Goal: Task Accomplishment & Management: Manage account settings

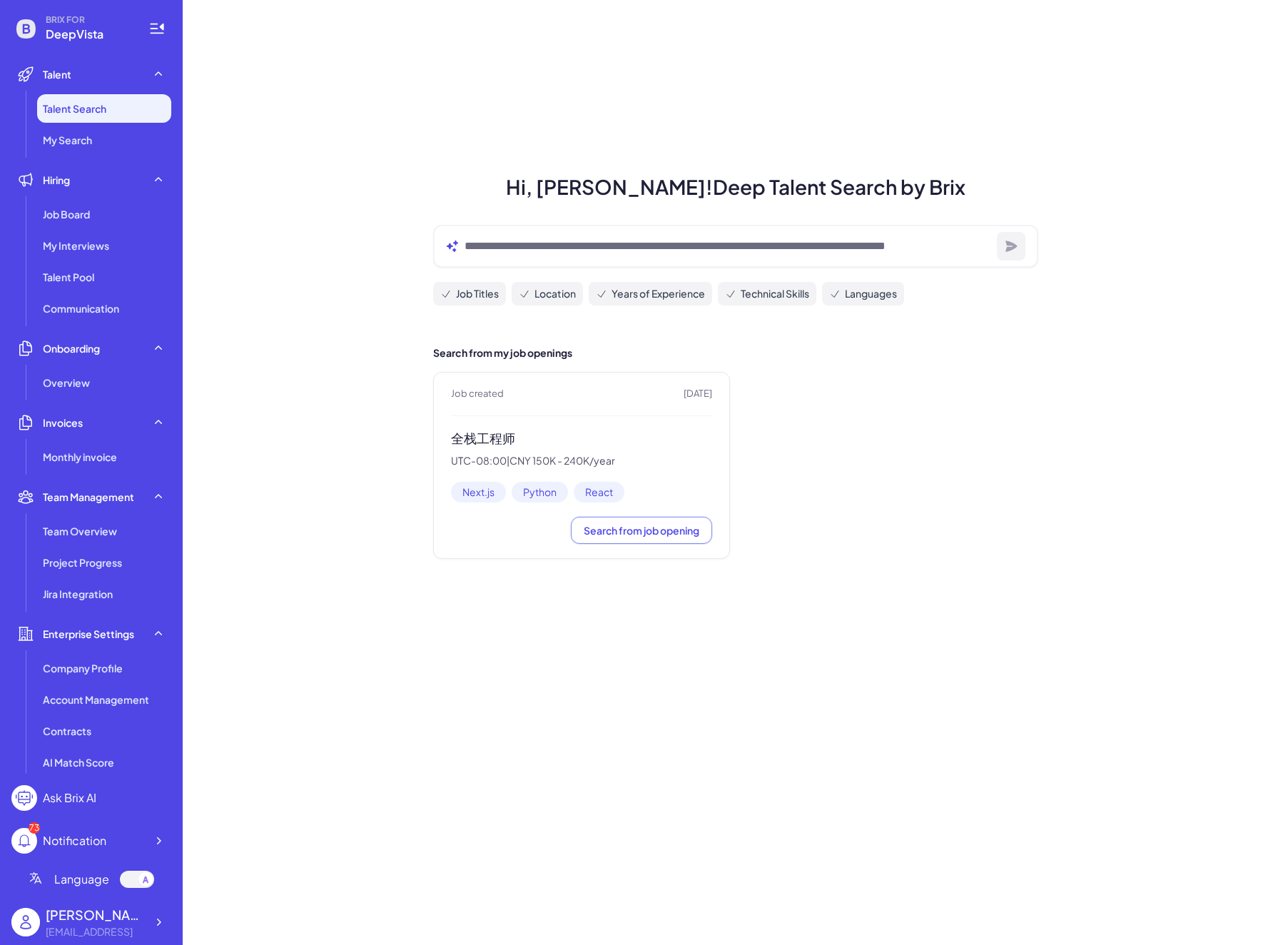
click at [497, 438] on h3 "全栈工程师" at bounding box center [582, 438] width 261 height 16
click at [108, 222] on div "Job Board" at bounding box center [104, 213] width 134 height 28
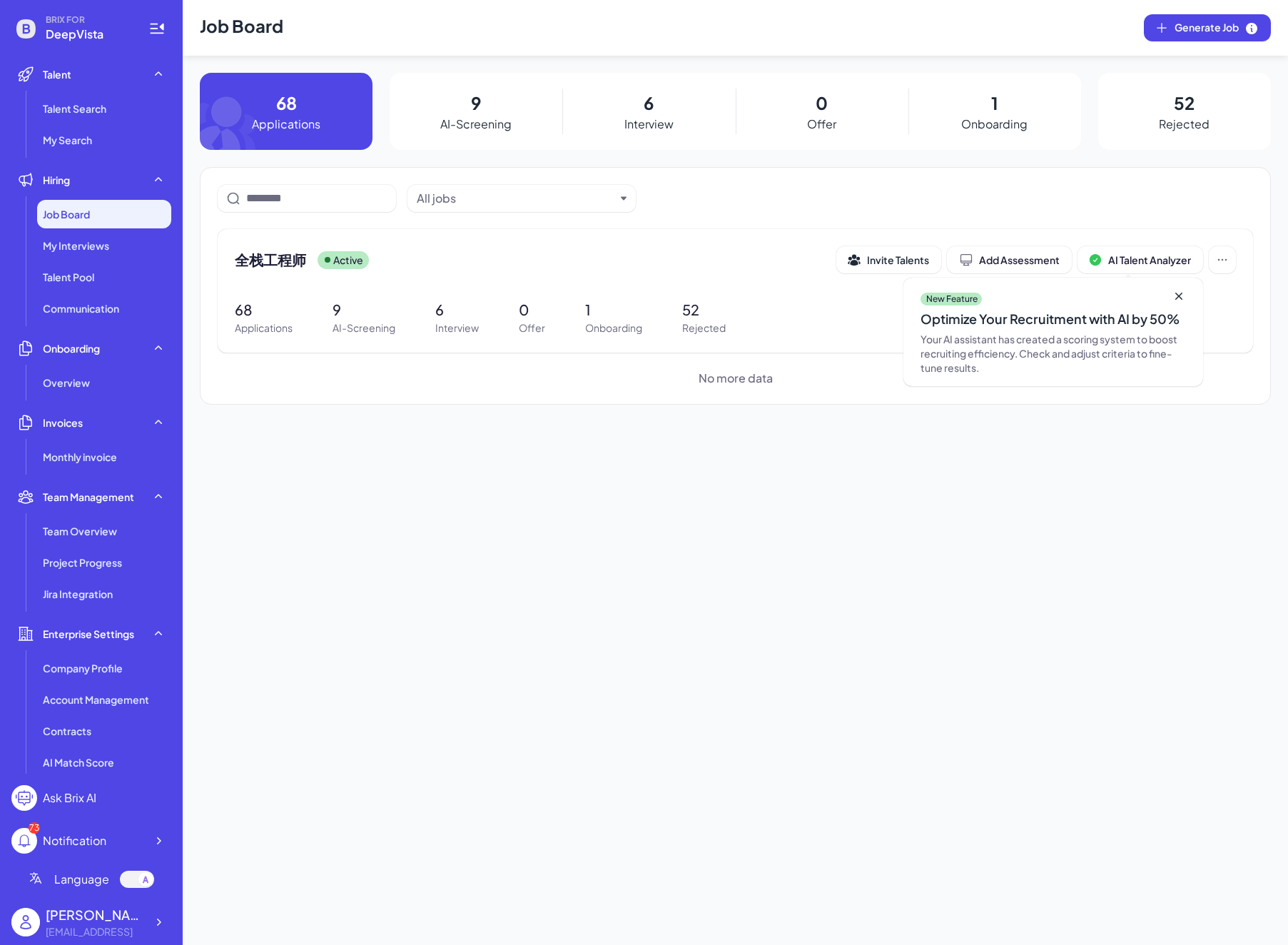
click at [477, 92] on p "9" at bounding box center [476, 102] width 10 height 26
click at [251, 305] on p "68" at bounding box center [264, 310] width 58 height 21
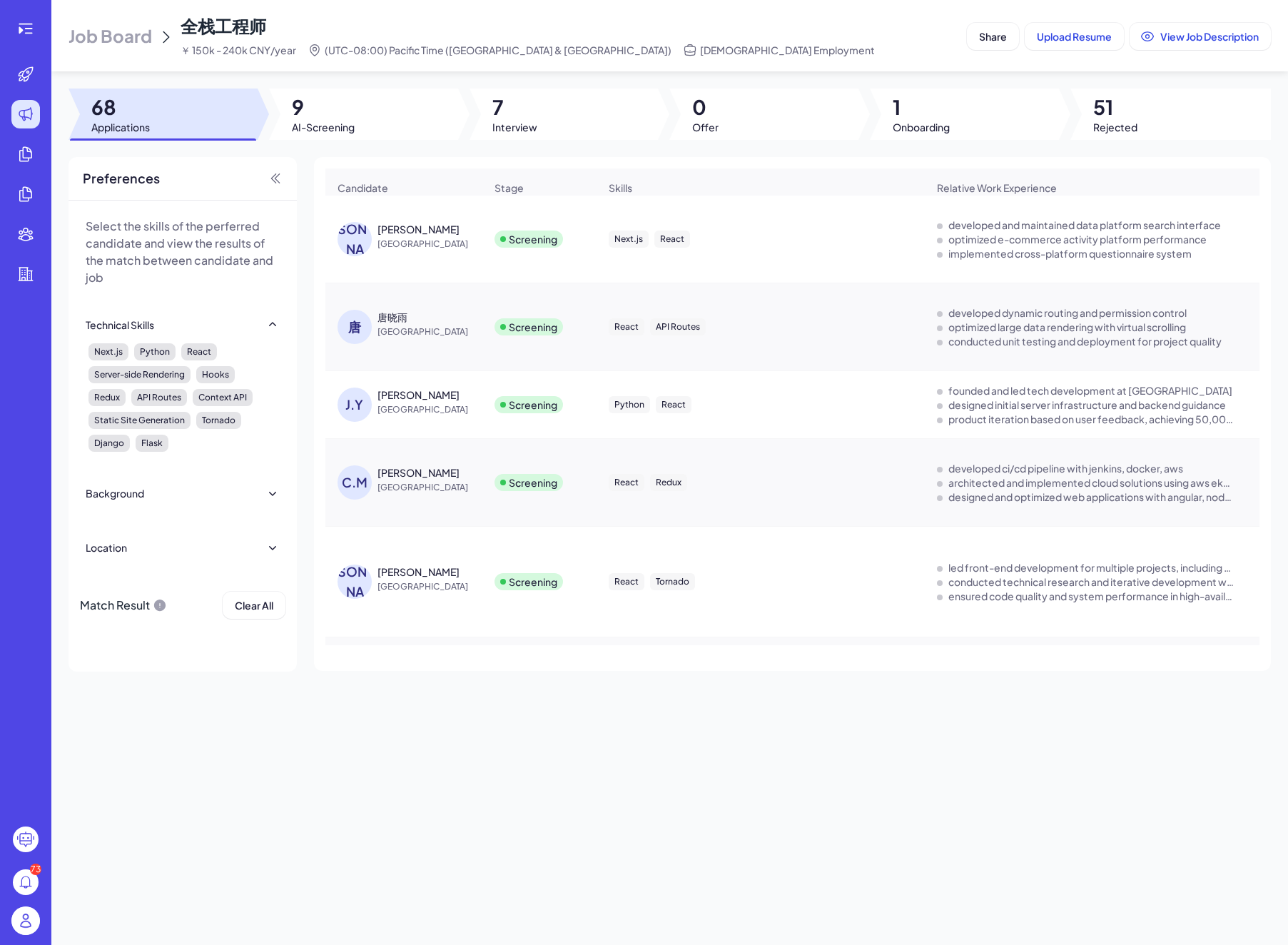
click at [386, 236] on div "[PERSON_NAME]" at bounding box center [419, 229] width 82 height 14
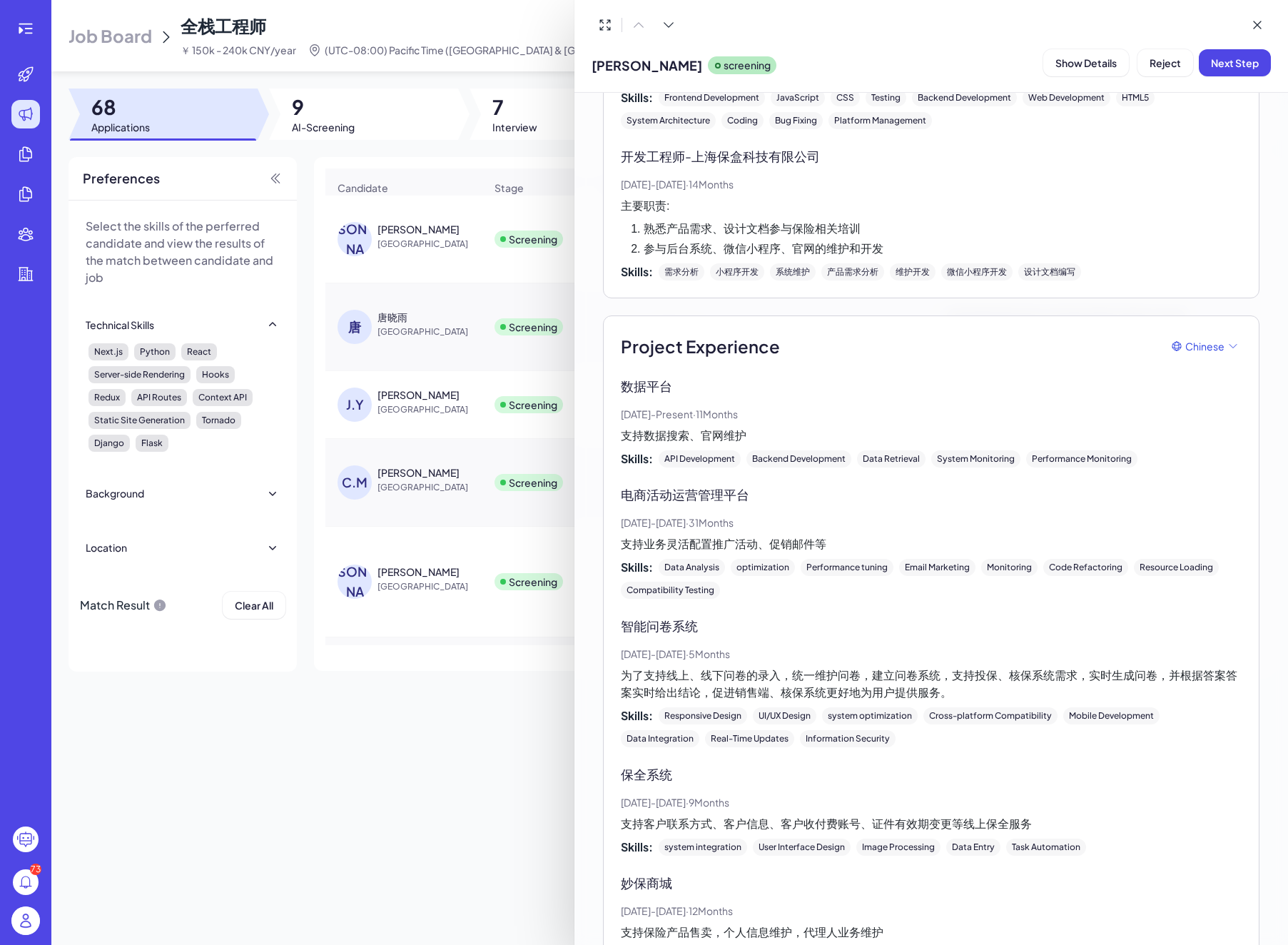
scroll to position [1299, 0]
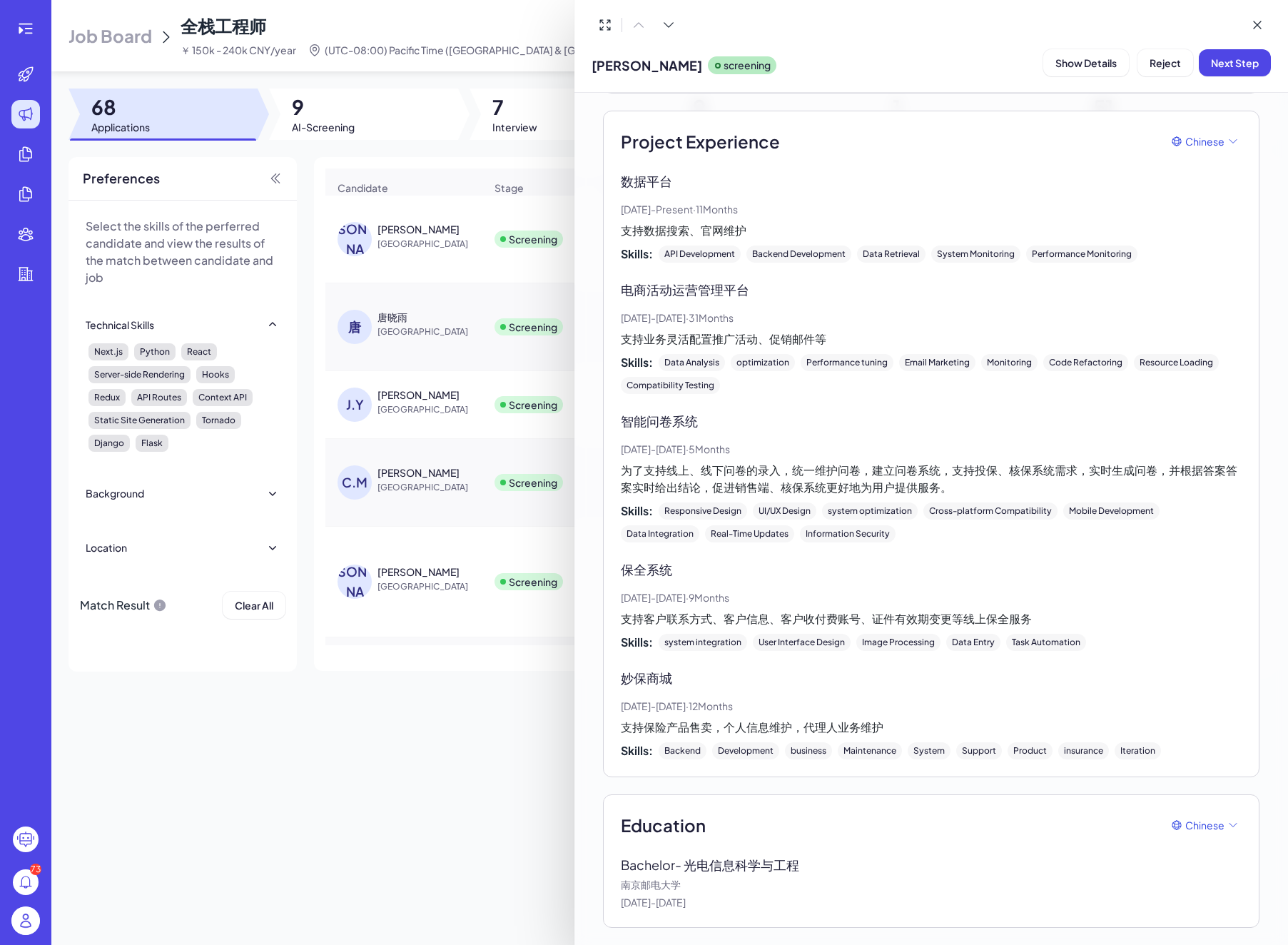
click at [333, 351] on div at bounding box center [644, 472] width 1288 height 945
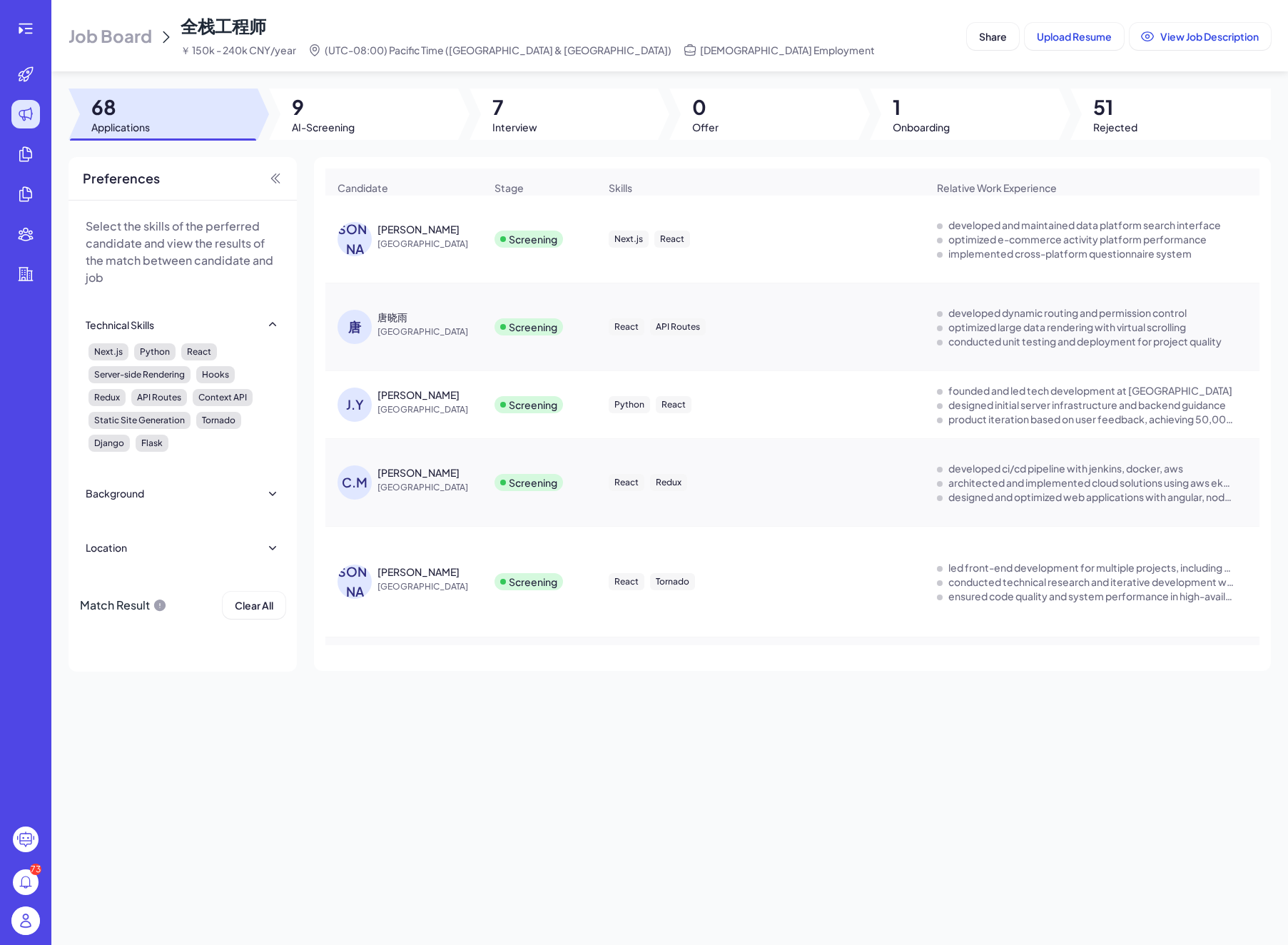
click at [380, 332] on span "[GEOGRAPHIC_DATA]" at bounding box center [431, 332] width 107 height 14
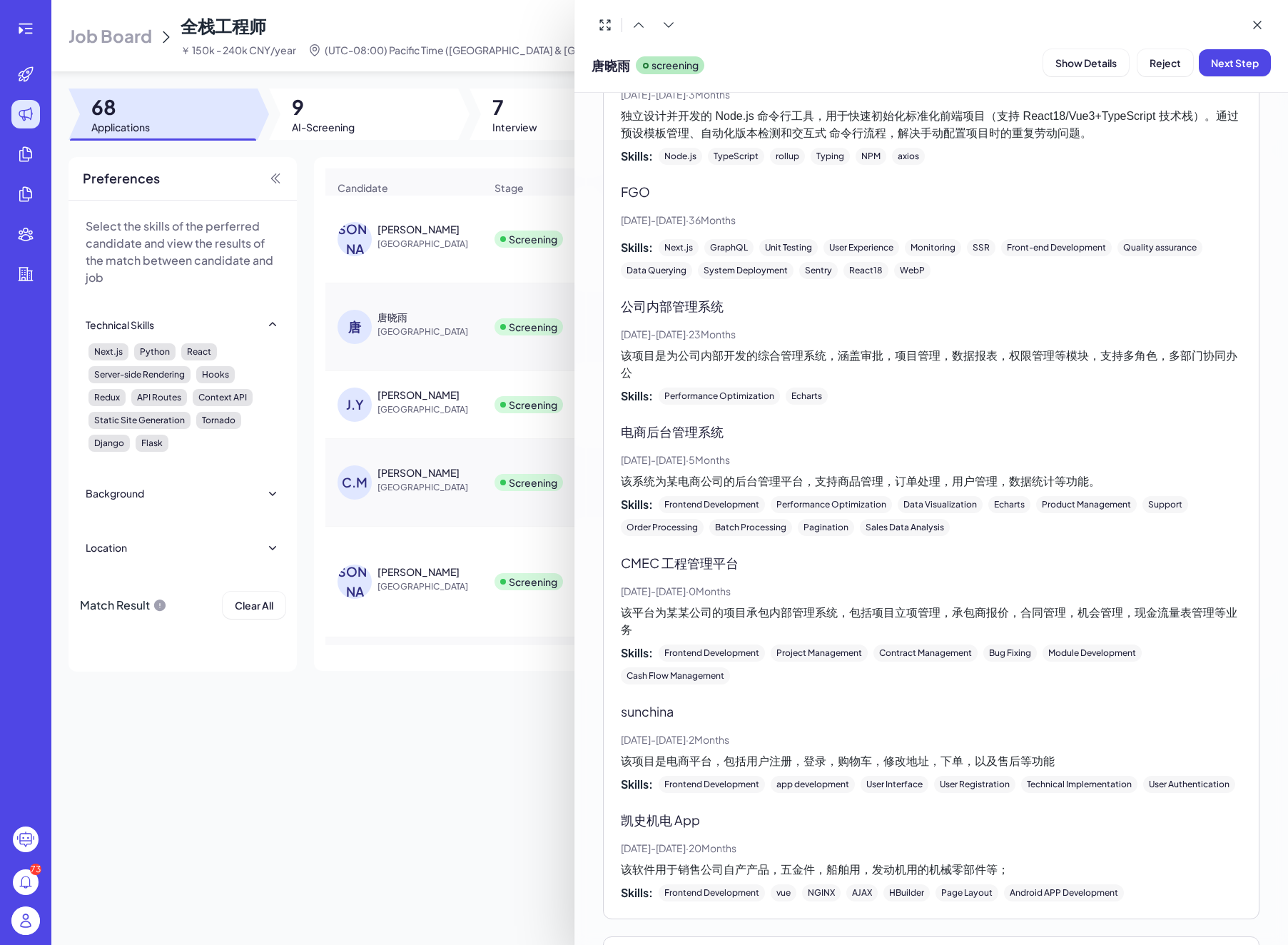
scroll to position [1610, 0]
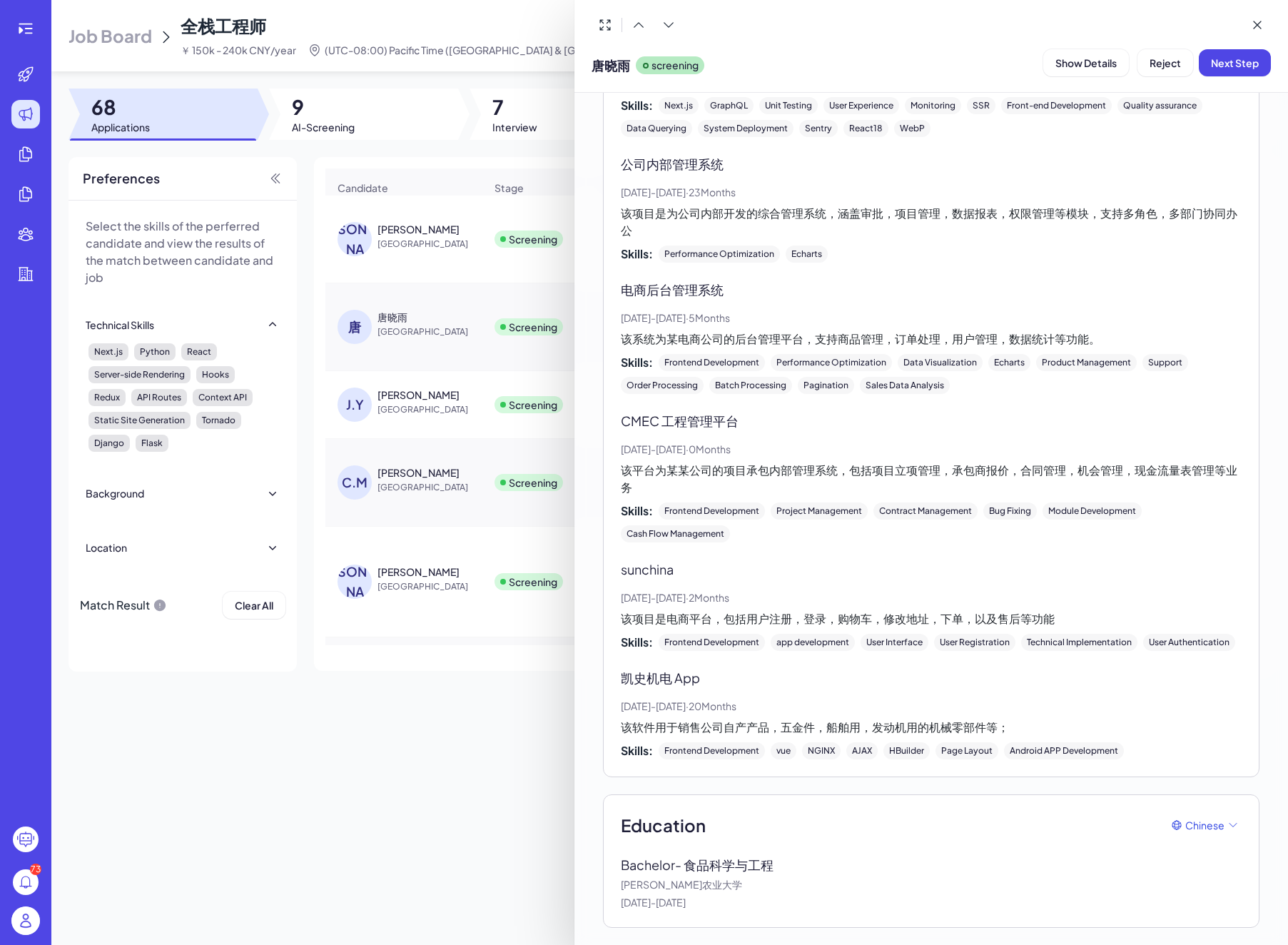
click at [386, 404] on div at bounding box center [644, 472] width 1288 height 945
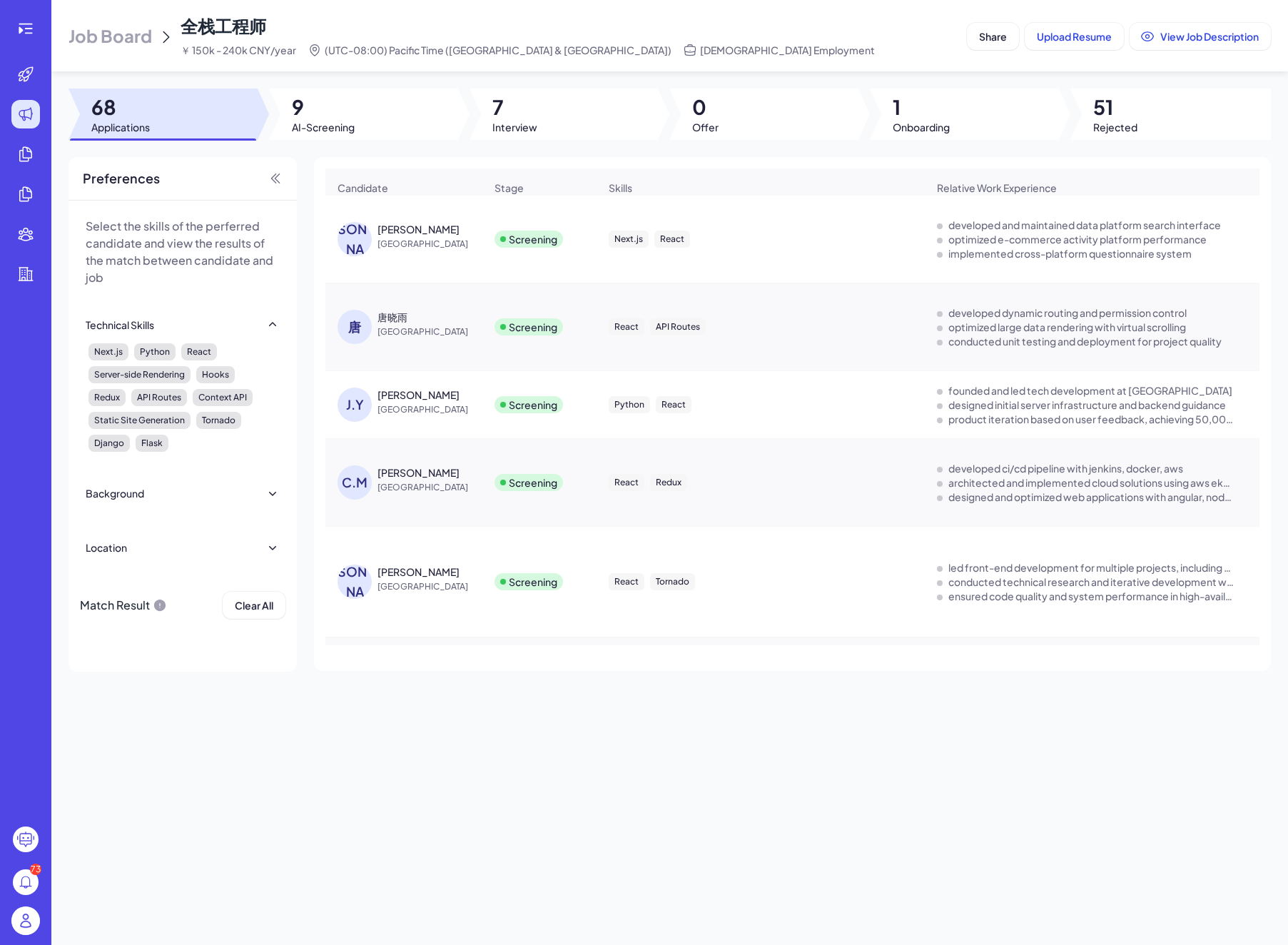
click at [391, 399] on div "[PERSON_NAME]" at bounding box center [419, 394] width 82 height 14
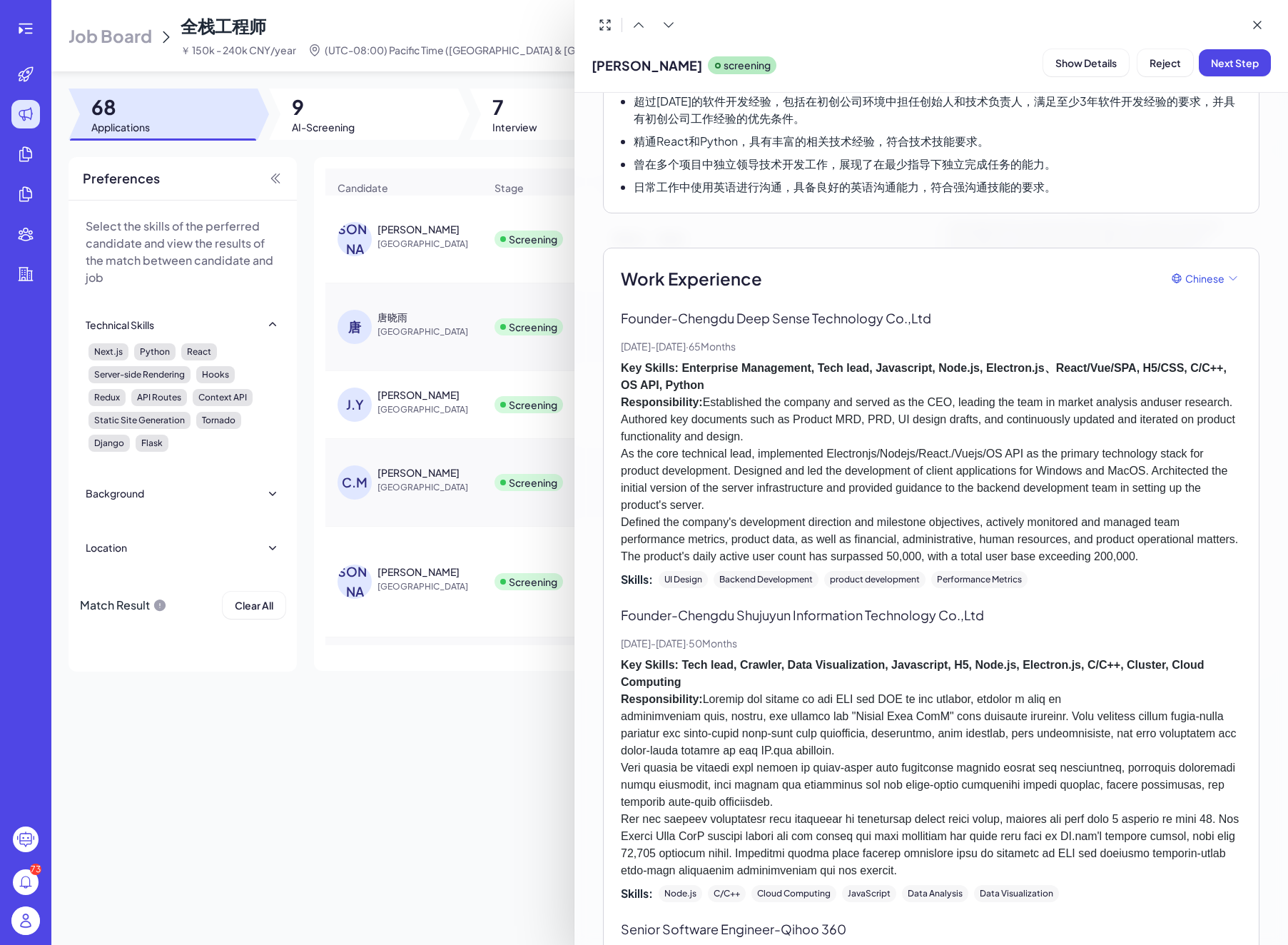
scroll to position [0, 0]
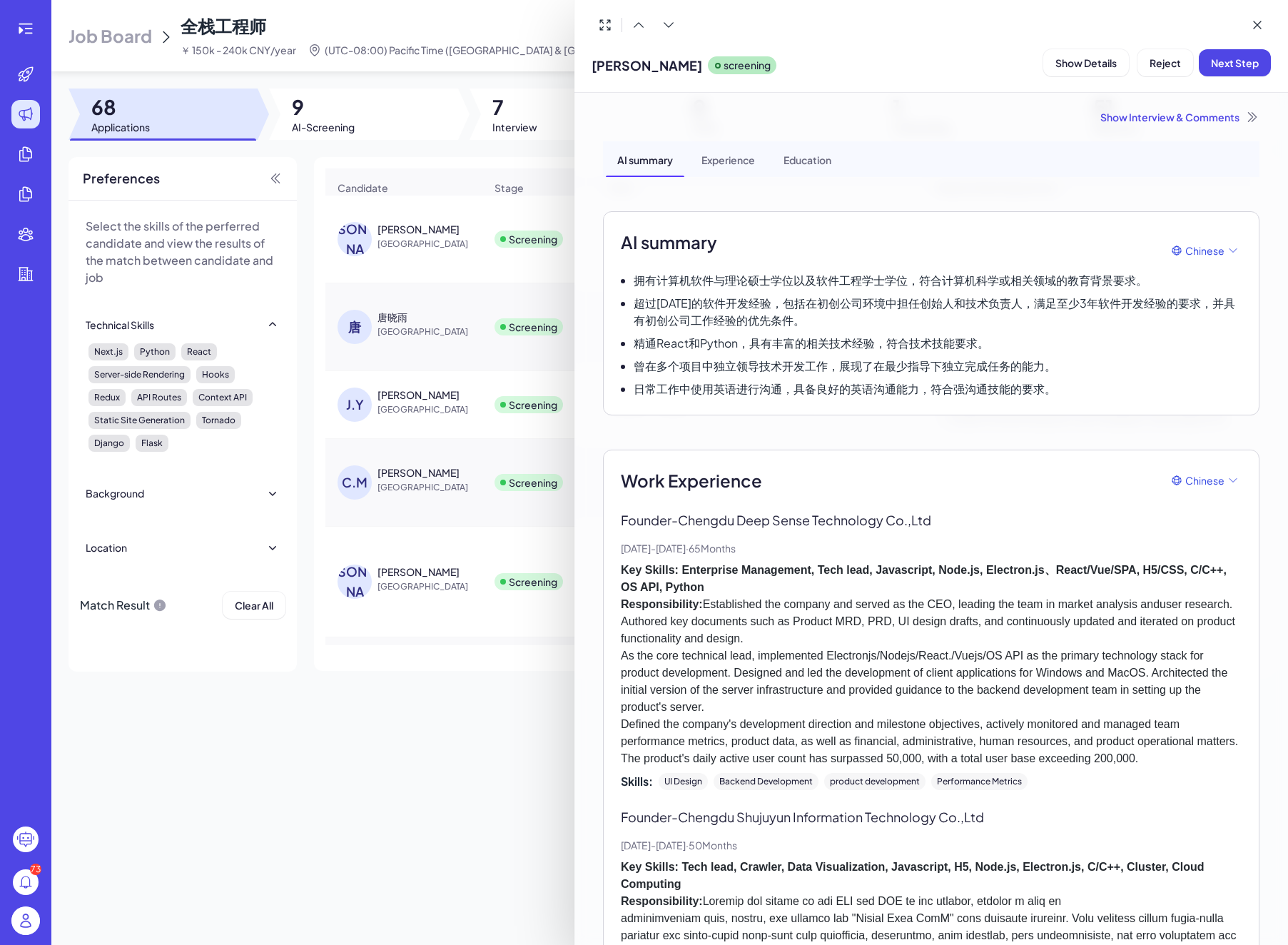
click at [751, 145] on div "Experience" at bounding box center [728, 159] width 77 height 36
click at [1217, 61] on span "Next Step" at bounding box center [1235, 62] width 48 height 13
click at [1151, 63] on span "Assign Interviewer" at bounding box center [1153, 62] width 89 height 13
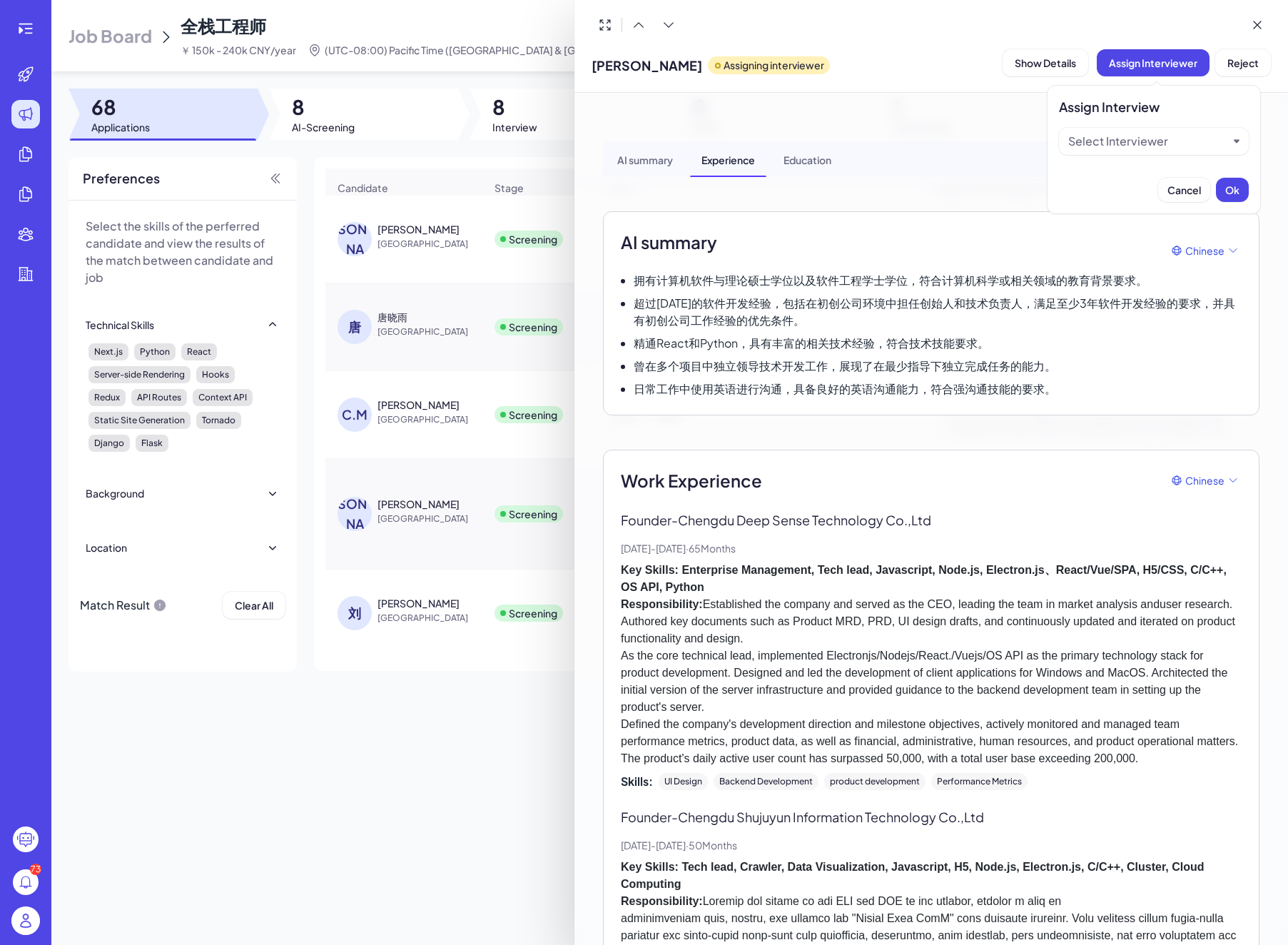
click at [1137, 142] on div "Select Interviewer" at bounding box center [1117, 142] width 100 height 17
click at [1132, 177] on div "[PERSON_NAME]" at bounding box center [1153, 177] width 178 height 26
click at [1241, 190] on button "Ok" at bounding box center [1233, 189] width 32 height 24
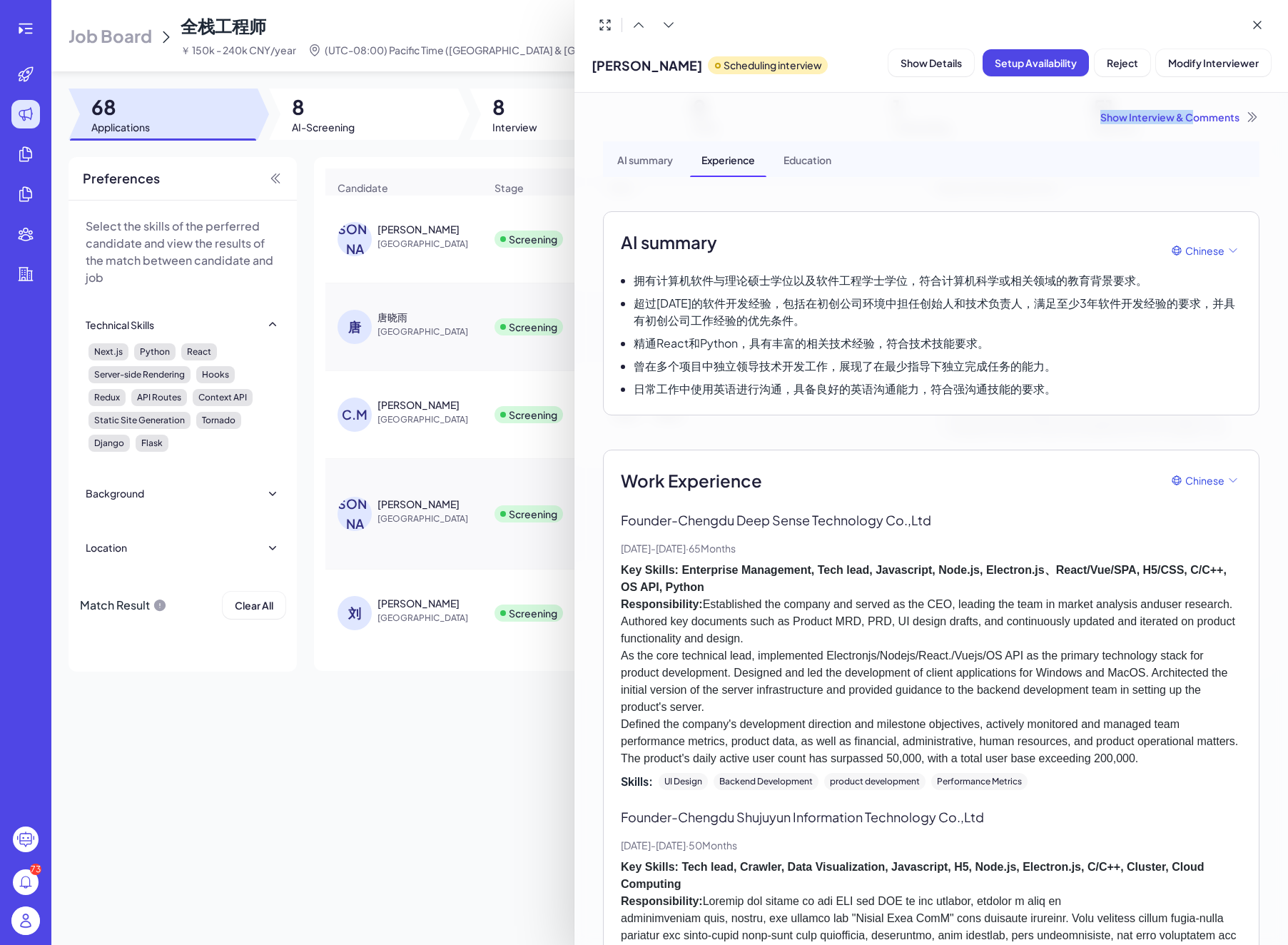
click at [1184, 112] on div "Show Interview & Comments" at bounding box center [931, 117] width 657 height 14
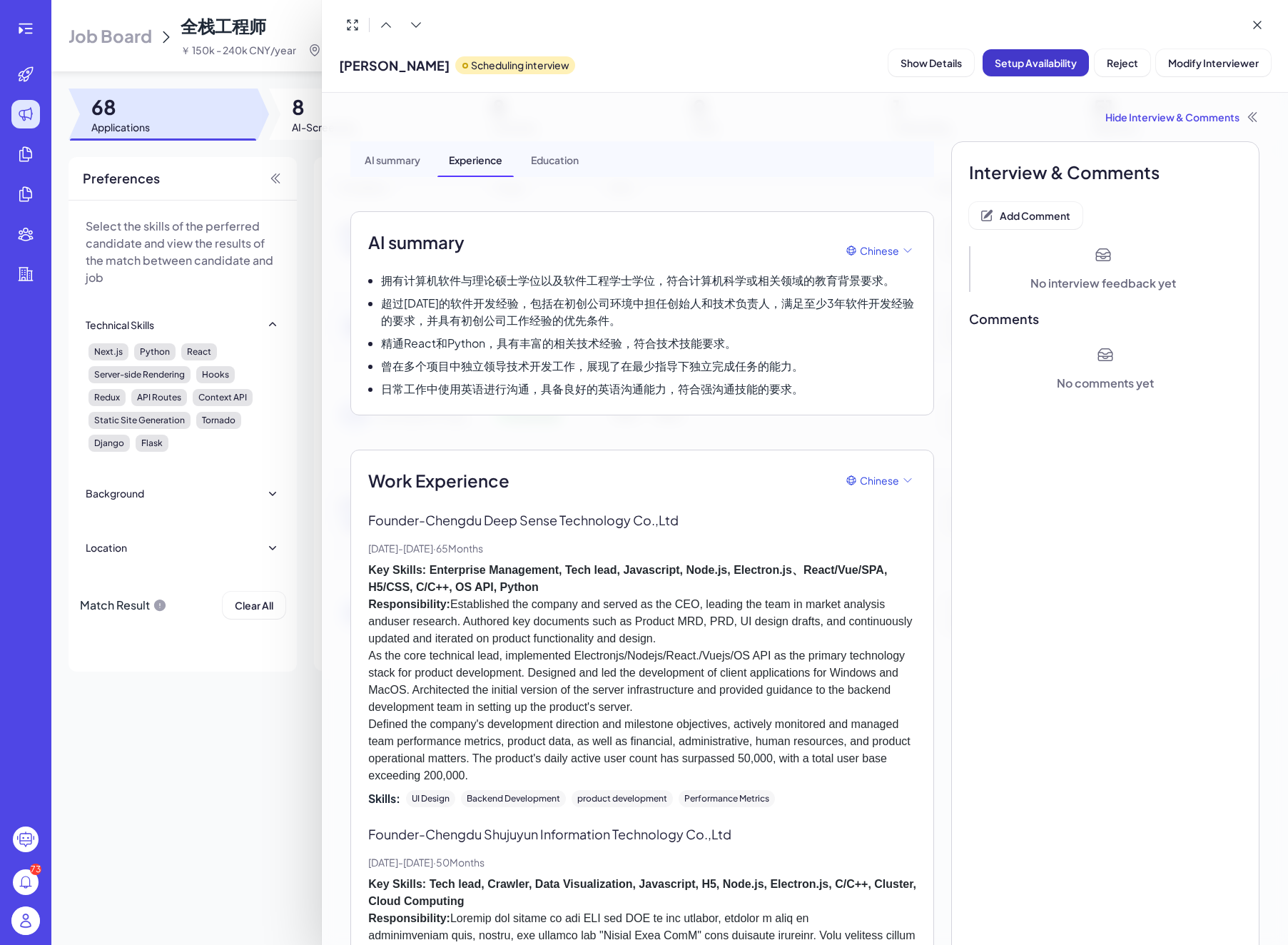
click at [1052, 63] on span "Setup Availability" at bounding box center [1036, 62] width 82 height 13
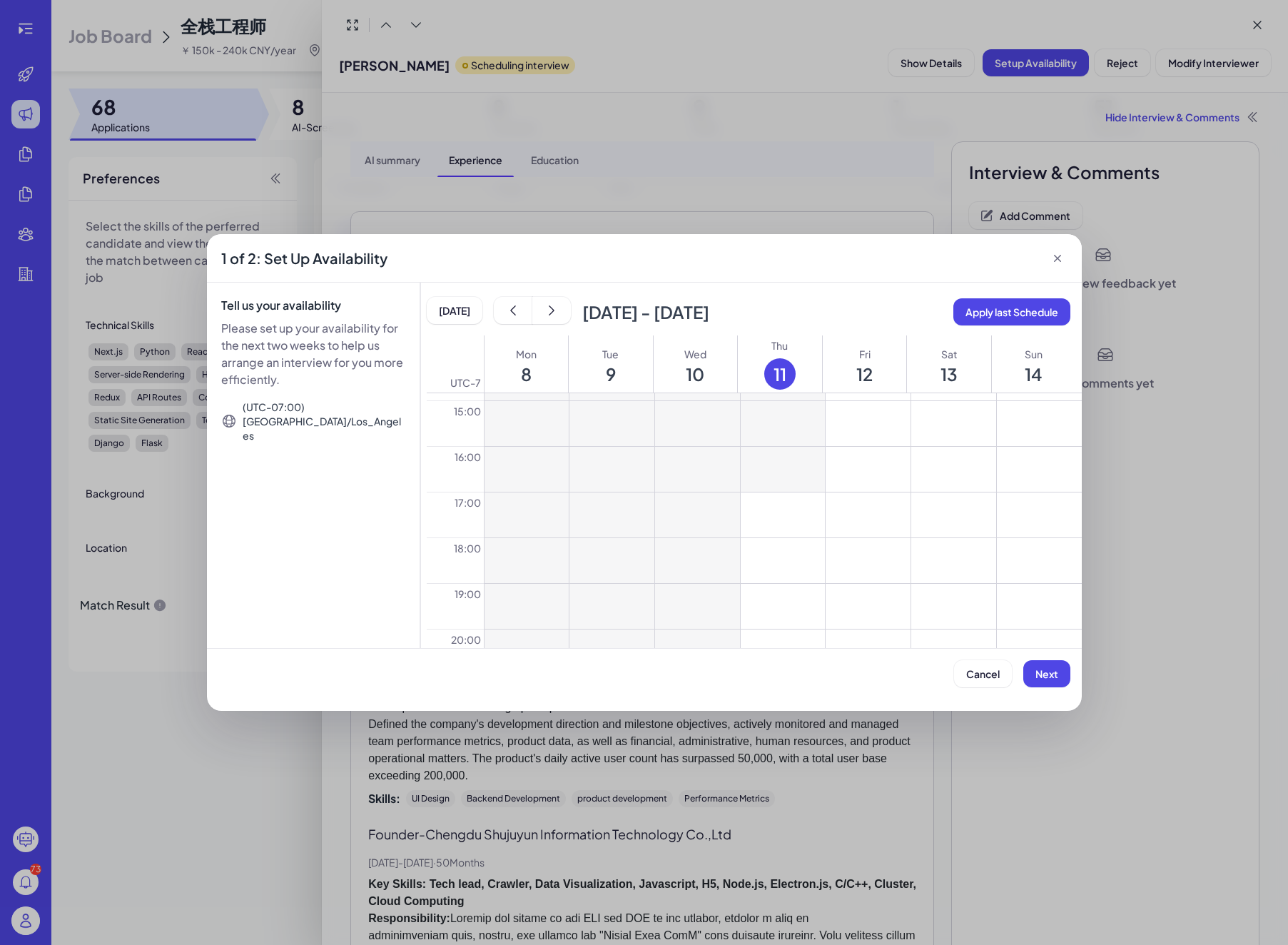
scroll to position [844, 0]
click at [798, 579] on button at bounding box center [783, 577] width 85 height 45
click at [796, 623] on button at bounding box center [783, 623] width 85 height 45
click at [861, 574] on button at bounding box center [868, 577] width 85 height 45
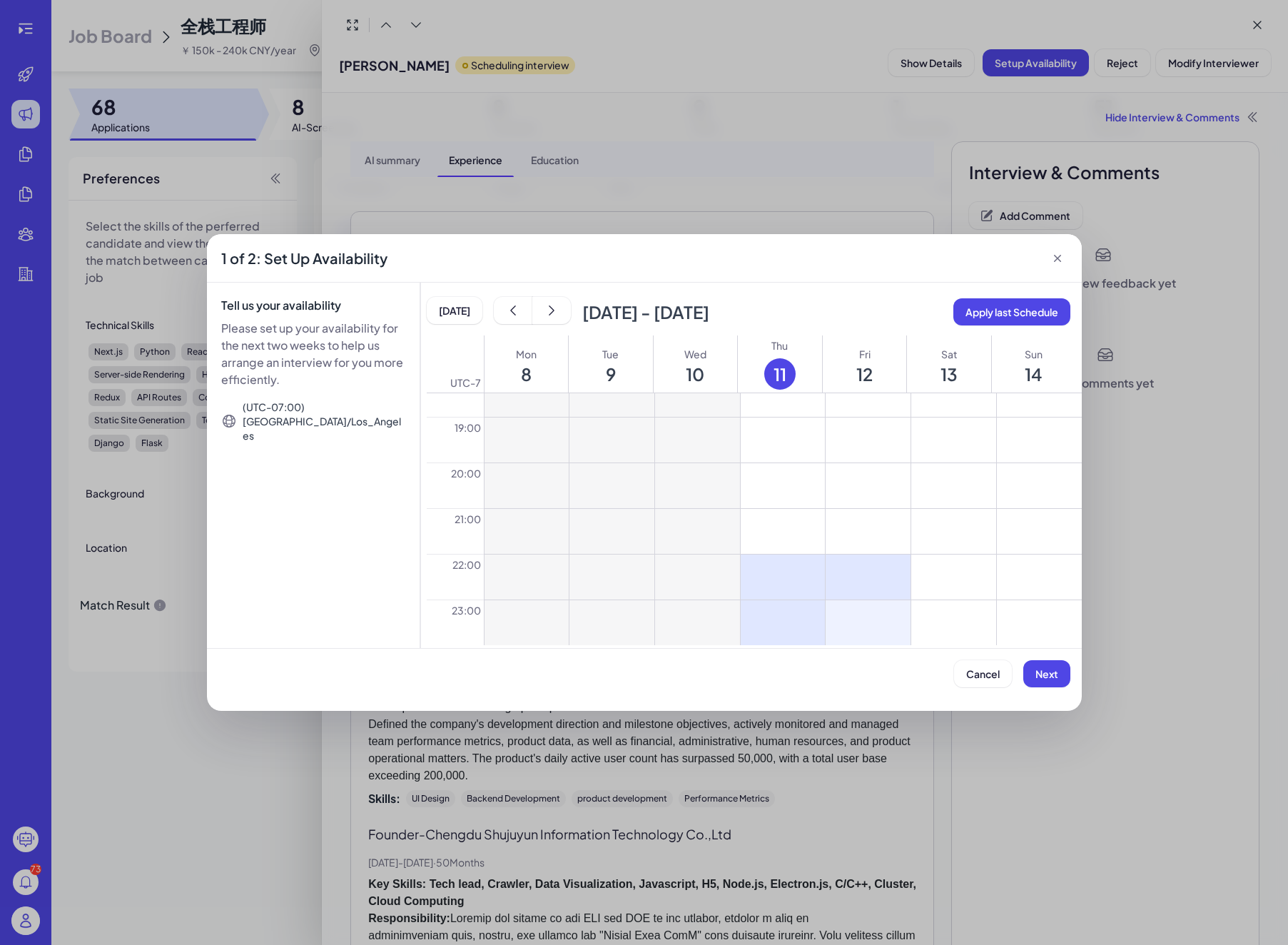
click at [862, 621] on button at bounding box center [868, 623] width 85 height 45
click at [1029, 571] on button at bounding box center [1040, 577] width 85 height 45
drag, startPoint x: 1029, startPoint y: 620, endPoint x: 989, endPoint y: 596, distance: 46.6
click at [1028, 618] on button at bounding box center [1040, 623] width 85 height 45
click at [546, 311] on icon "show next" at bounding box center [551, 310] width 15 height 14
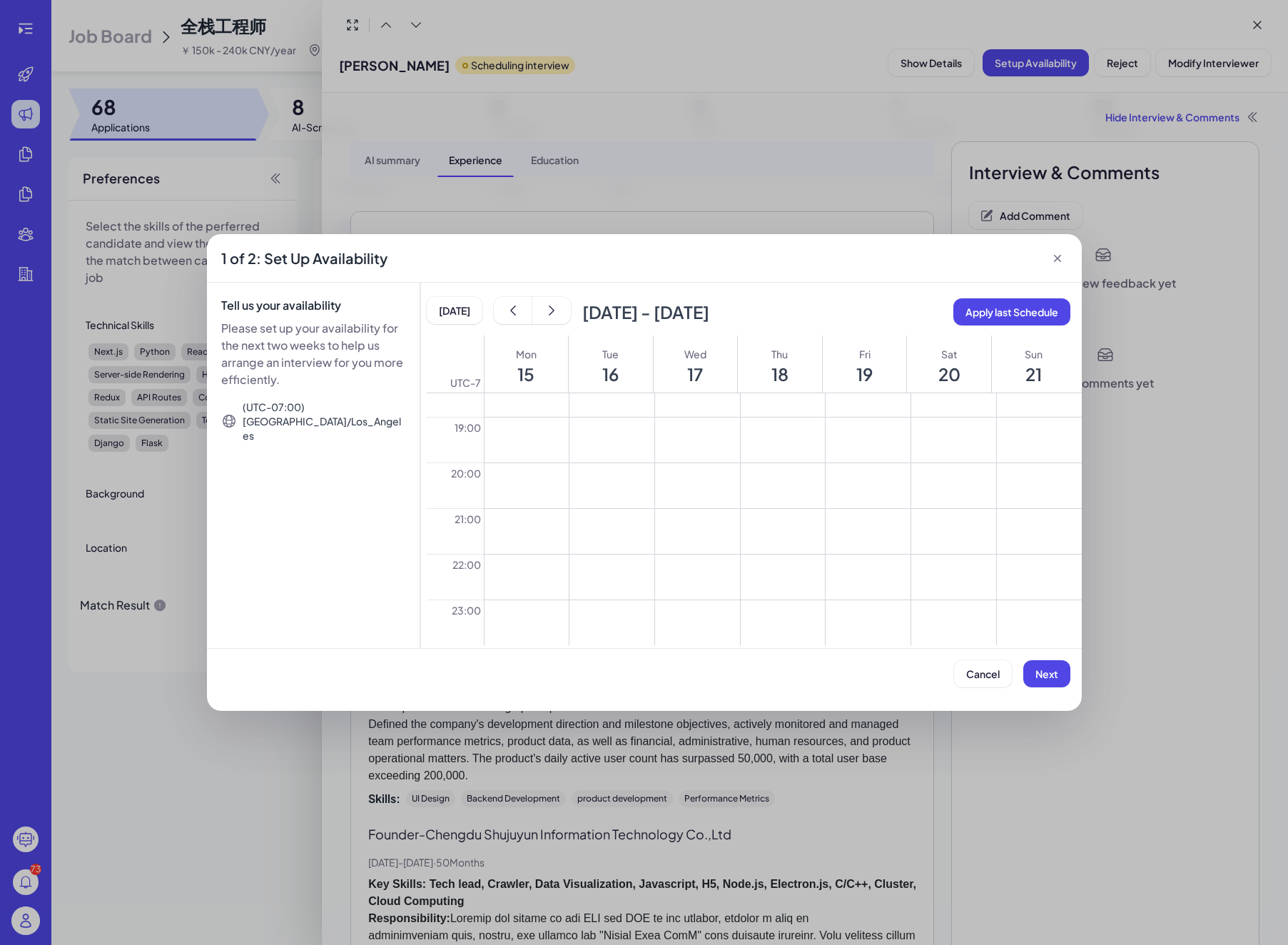
click at [538, 590] on button at bounding box center [527, 577] width 85 height 45
click at [542, 637] on button at bounding box center [527, 623] width 85 height 45
click at [624, 592] on button at bounding box center [612, 577] width 85 height 45
click at [620, 620] on button at bounding box center [612, 623] width 85 height 45
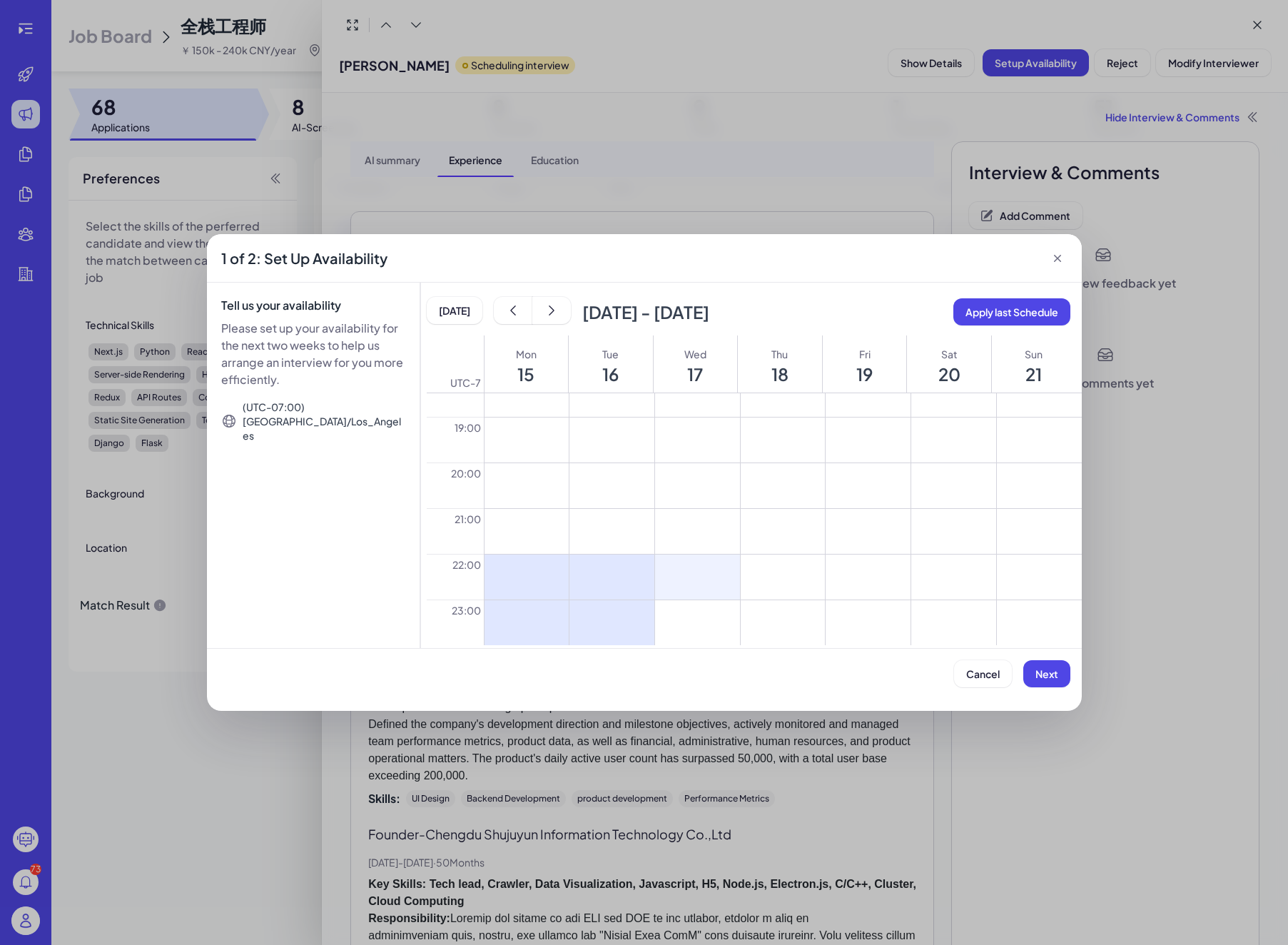
click at [701, 577] on button at bounding box center [698, 577] width 85 height 45
click at [704, 621] on button at bounding box center [698, 623] width 85 height 45
click at [1038, 679] on span "Next" at bounding box center [1047, 673] width 23 height 13
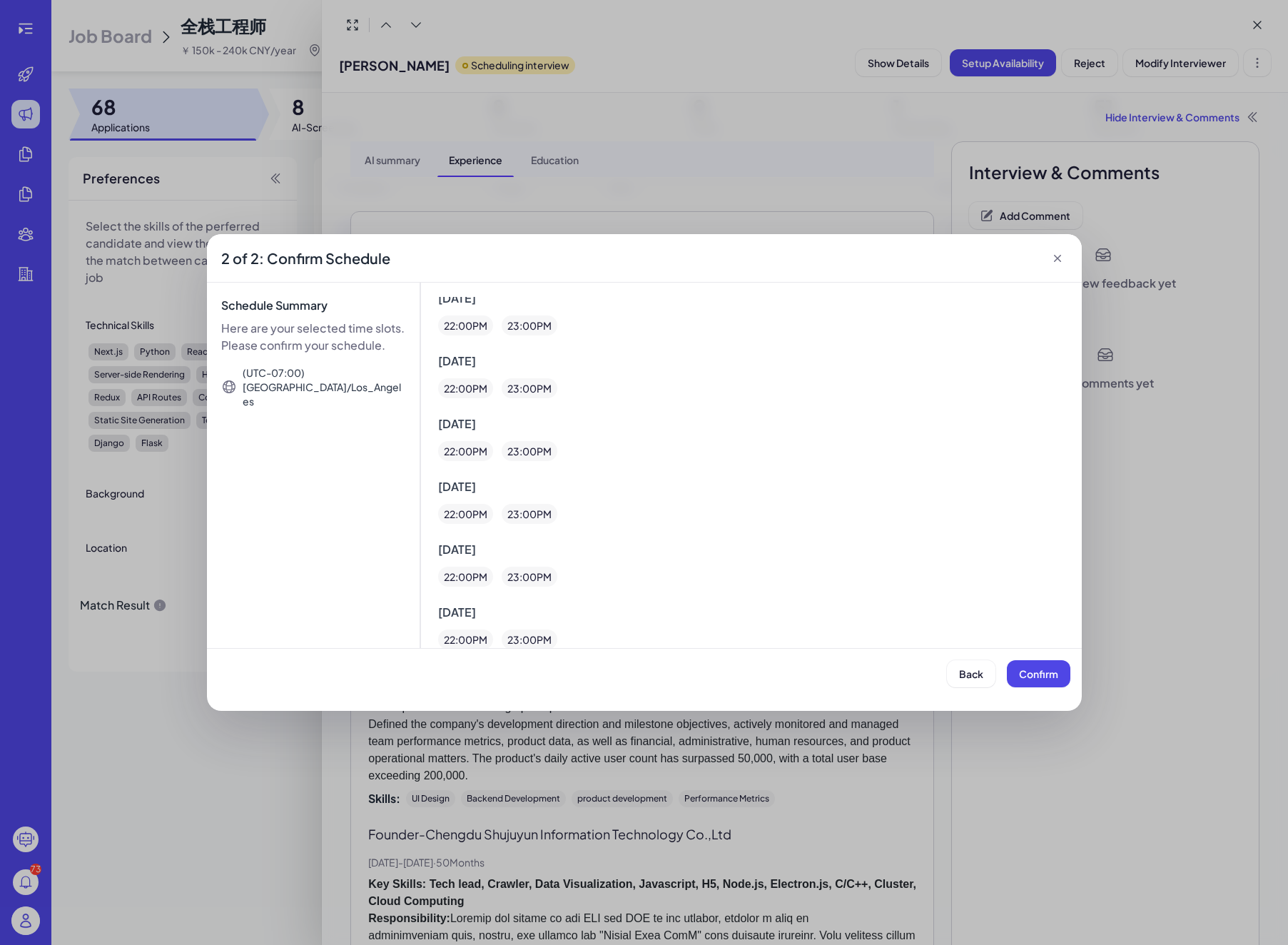
scroll to position [9, 0]
click at [1048, 675] on span "Confirm" at bounding box center [1039, 673] width 39 height 13
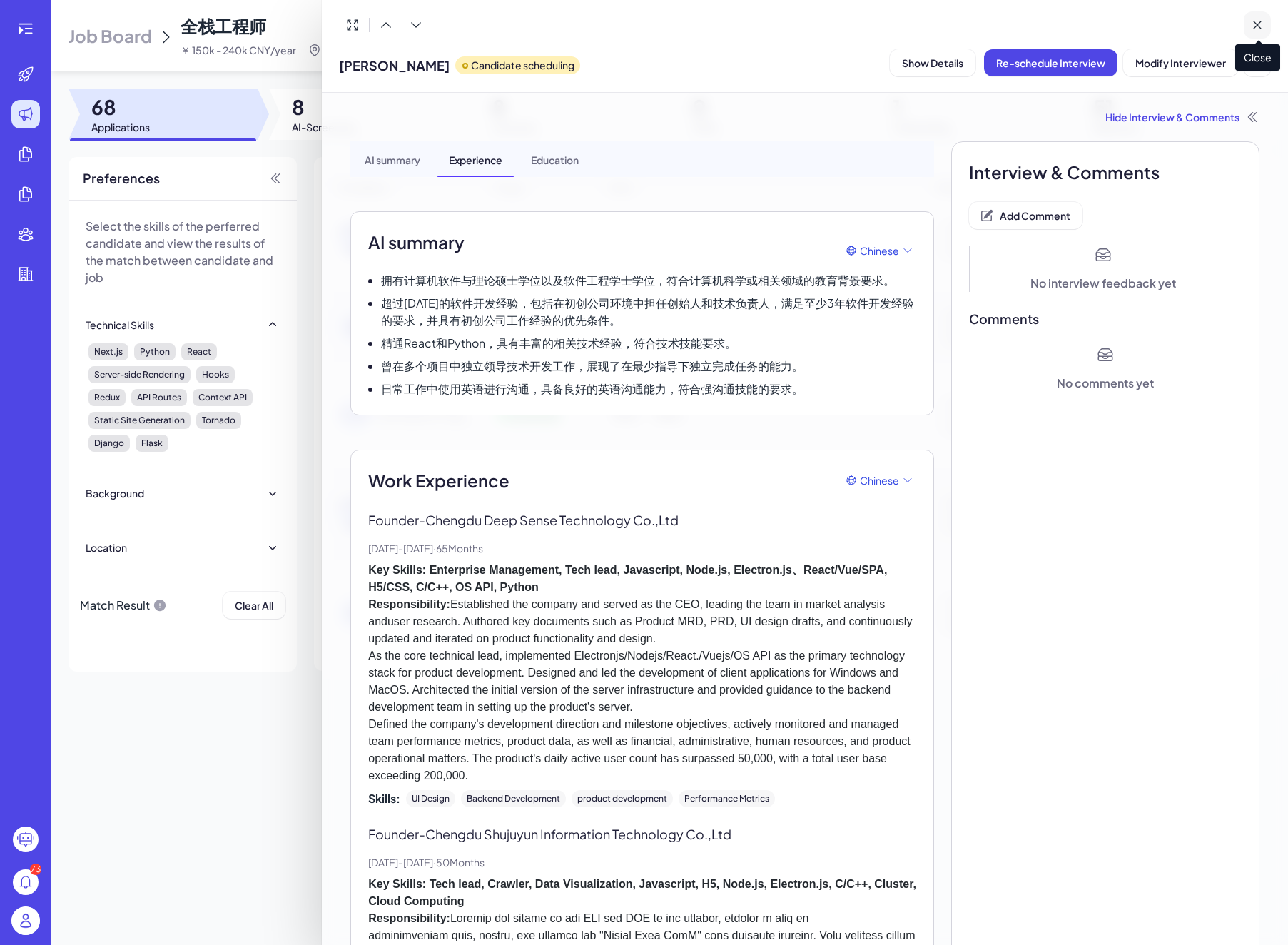
click at [1250, 18] on icon at bounding box center [1257, 25] width 15 height 14
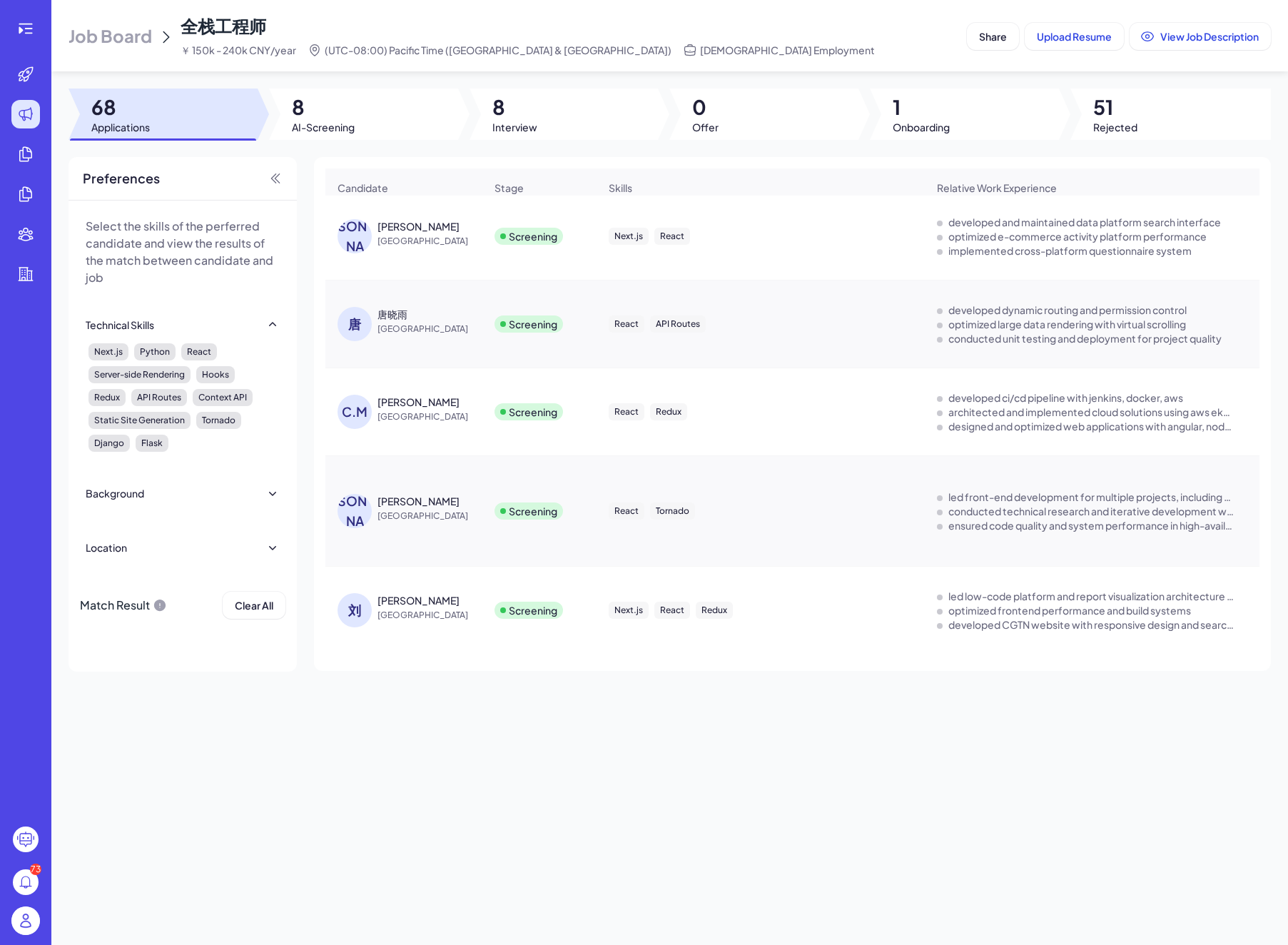
scroll to position [0, 0]
click at [404, 412] on div "[PERSON_NAME]" at bounding box center [419, 404] width 82 height 14
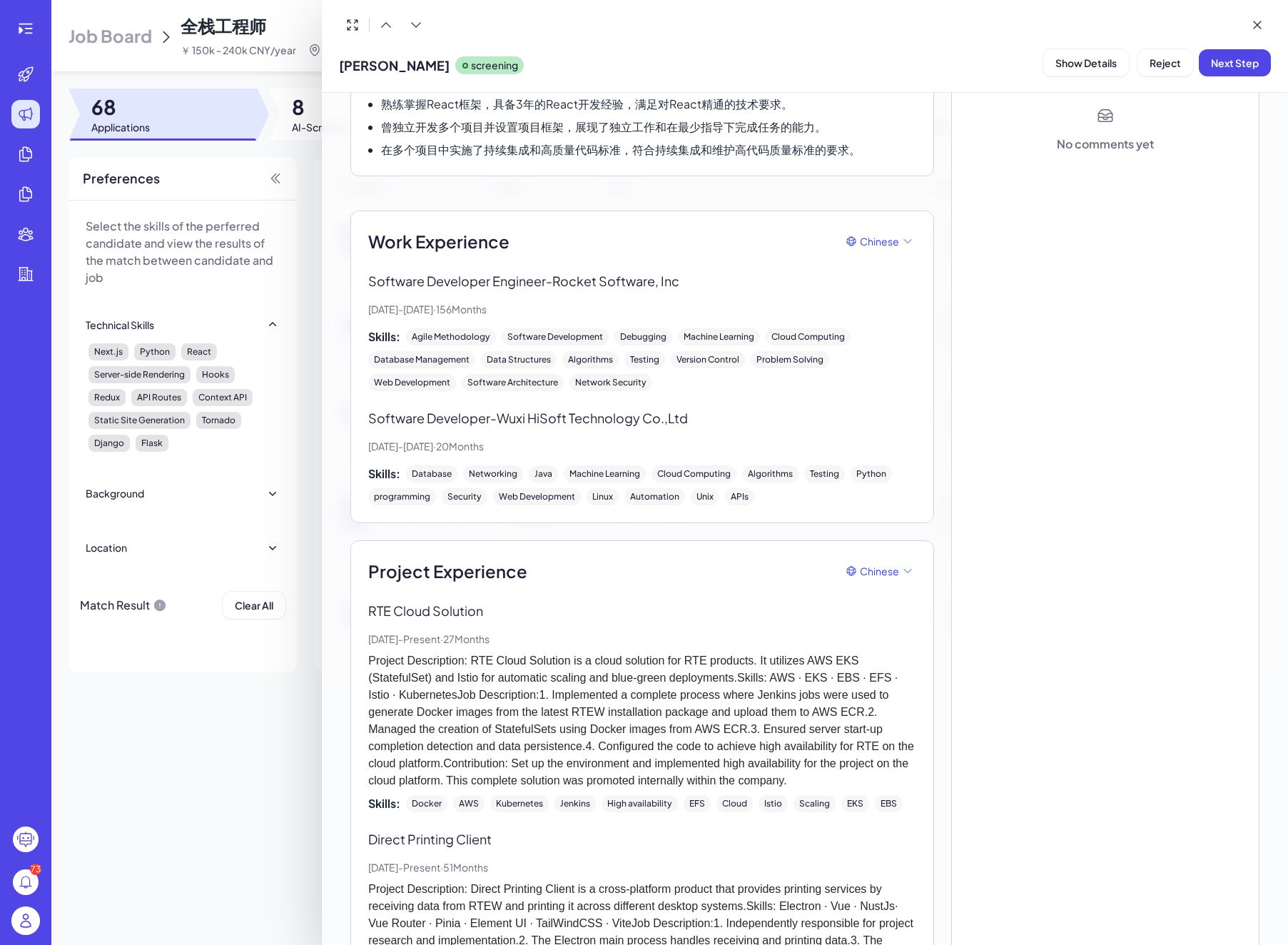
scroll to position [228, 0]
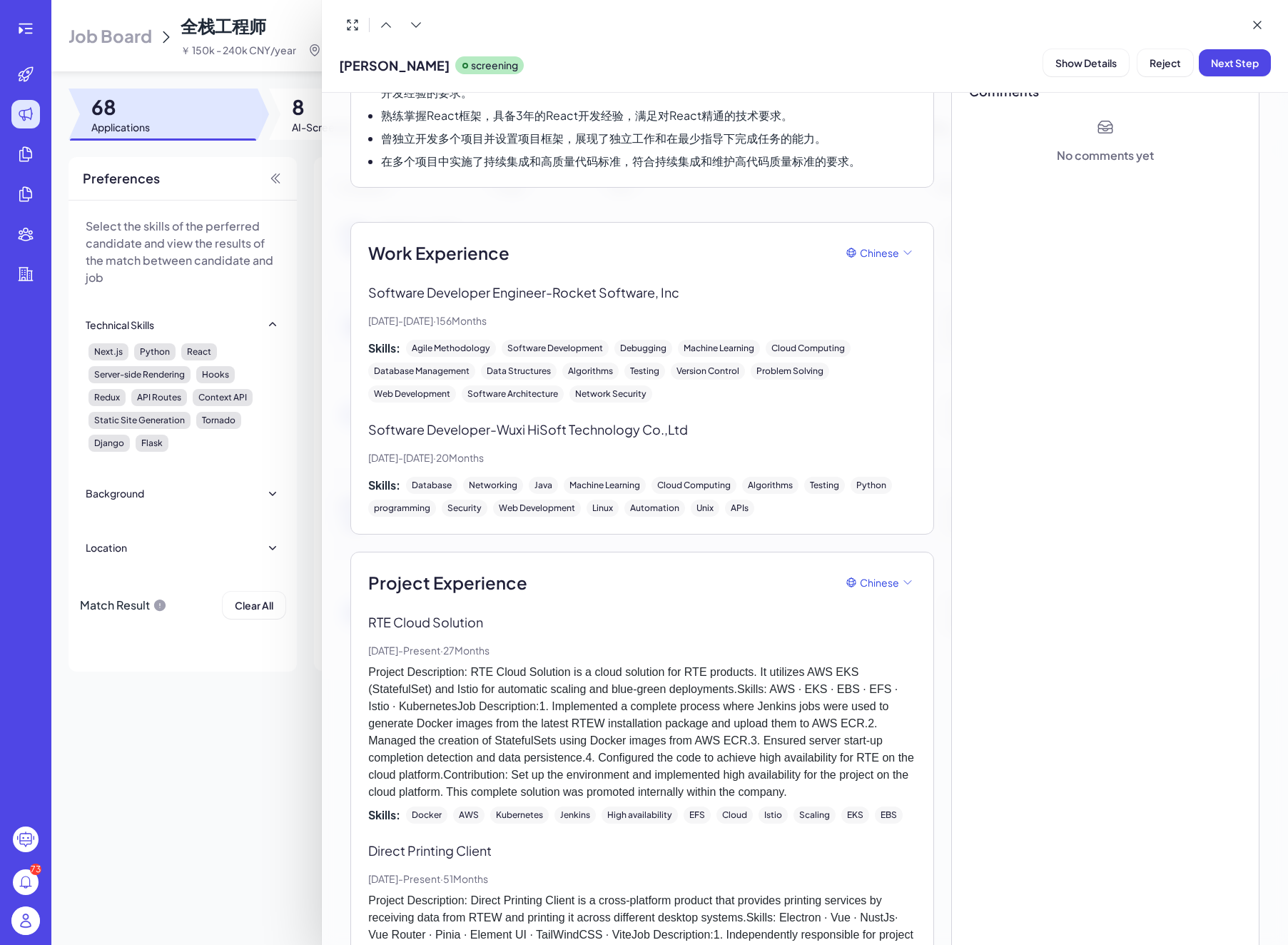
click at [303, 383] on div at bounding box center [644, 472] width 1288 height 945
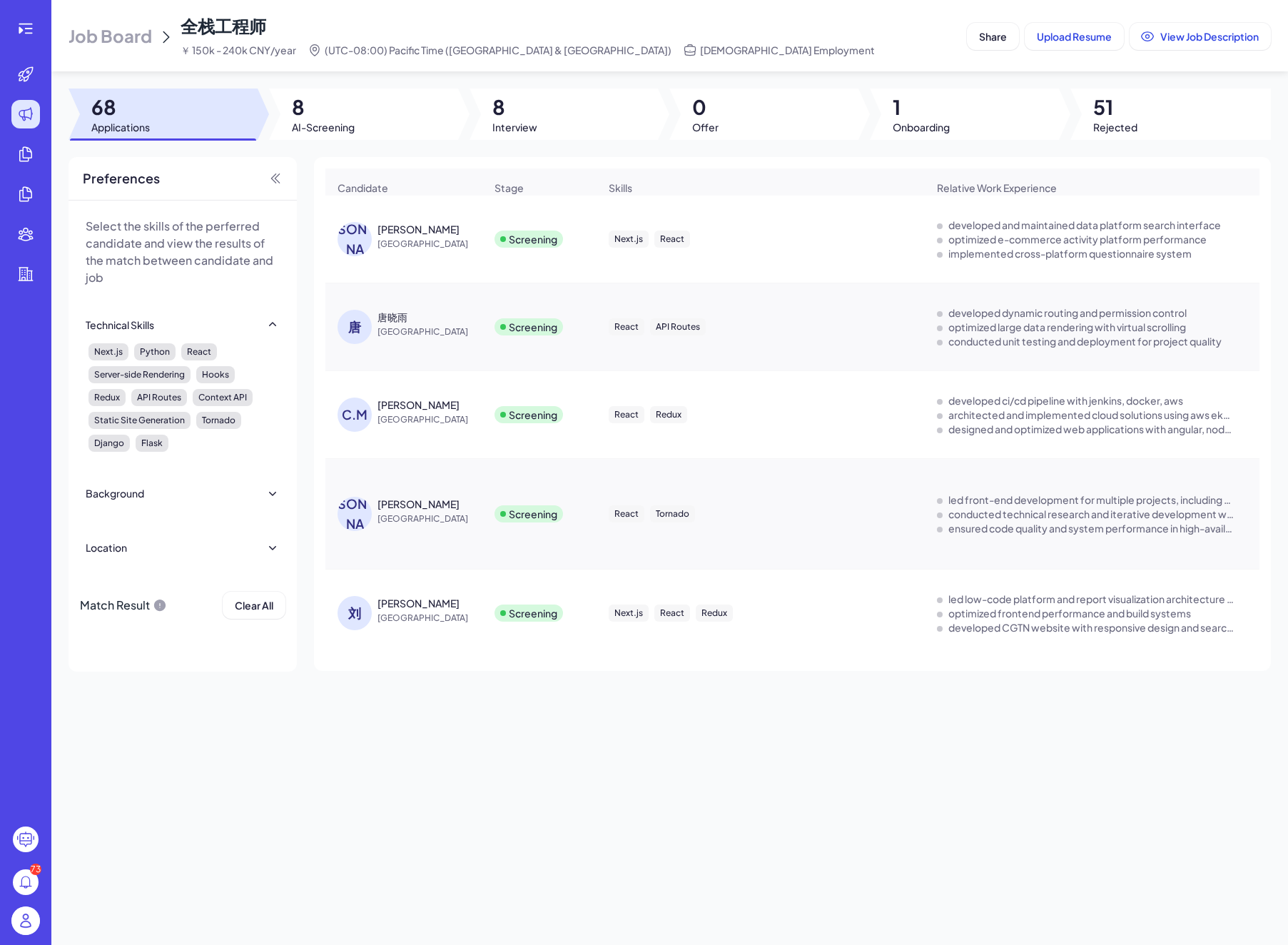
click at [404, 508] on div "[PERSON_NAME]" at bounding box center [431, 503] width 107 height 14
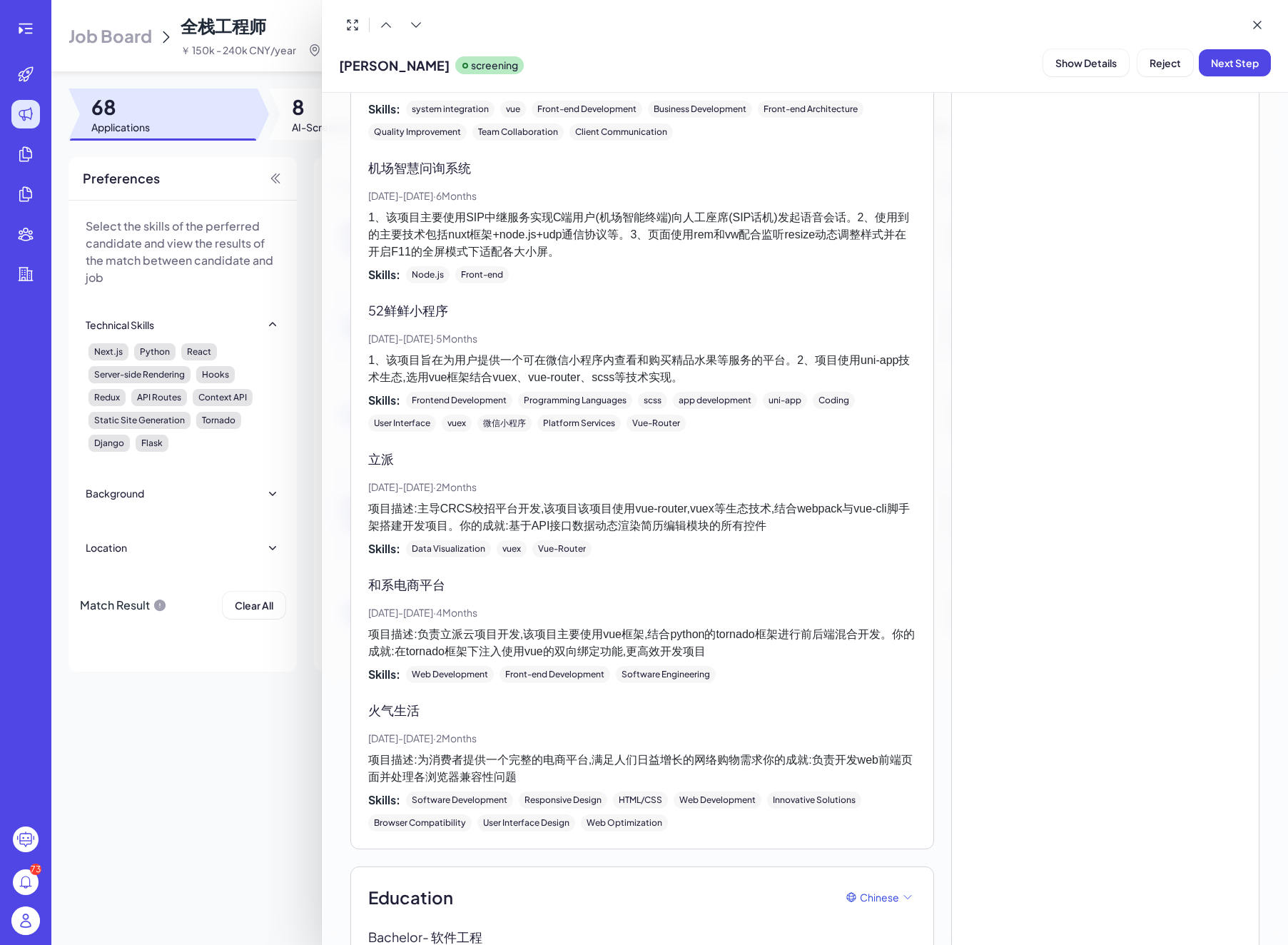
scroll to position [2738, 0]
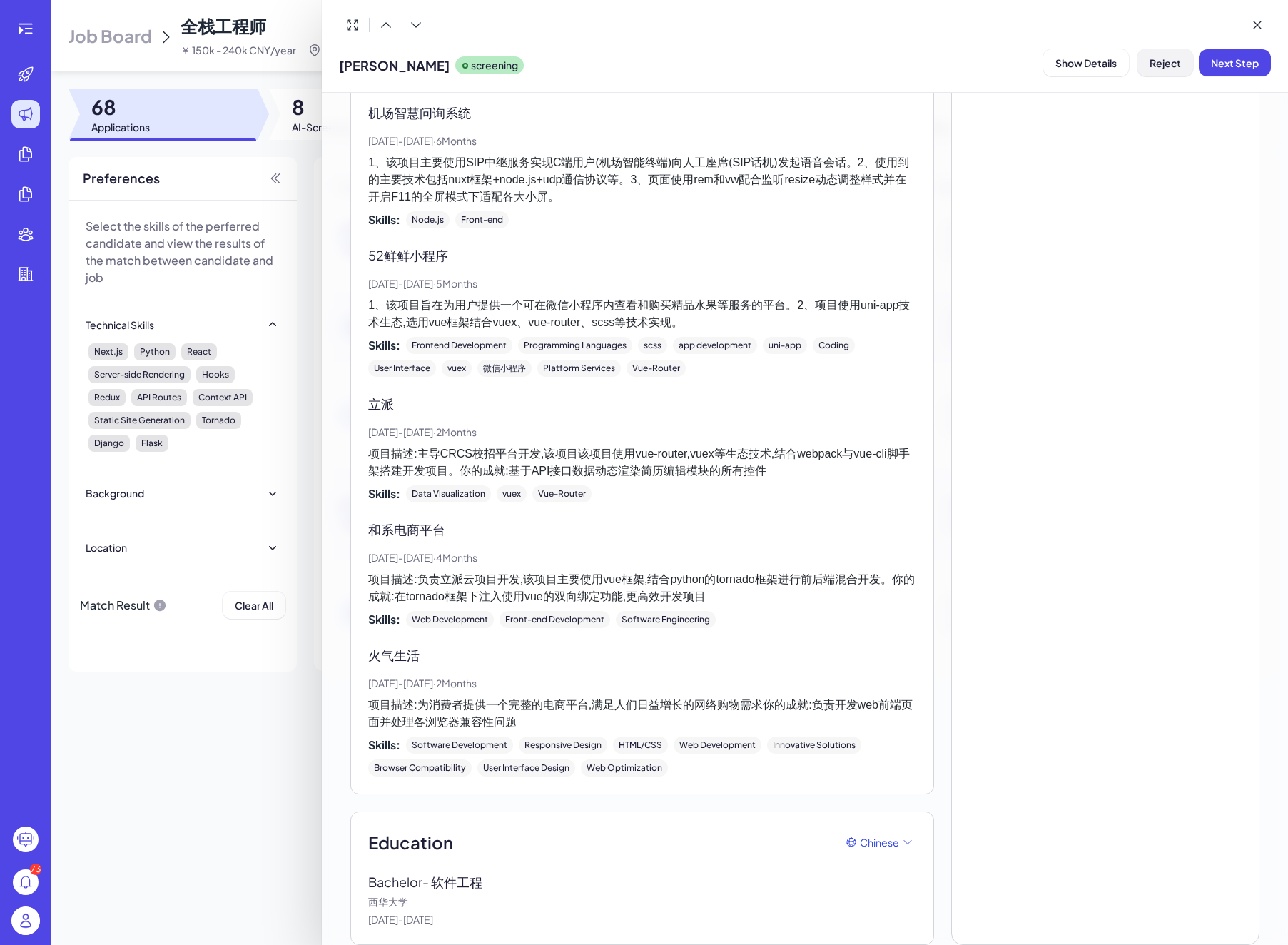
click at [1160, 61] on span "Reject" at bounding box center [1165, 62] width 32 height 13
click at [1249, 149] on span "Ok" at bounding box center [1244, 154] width 15 height 13
click at [299, 33] on div at bounding box center [644, 472] width 1288 height 945
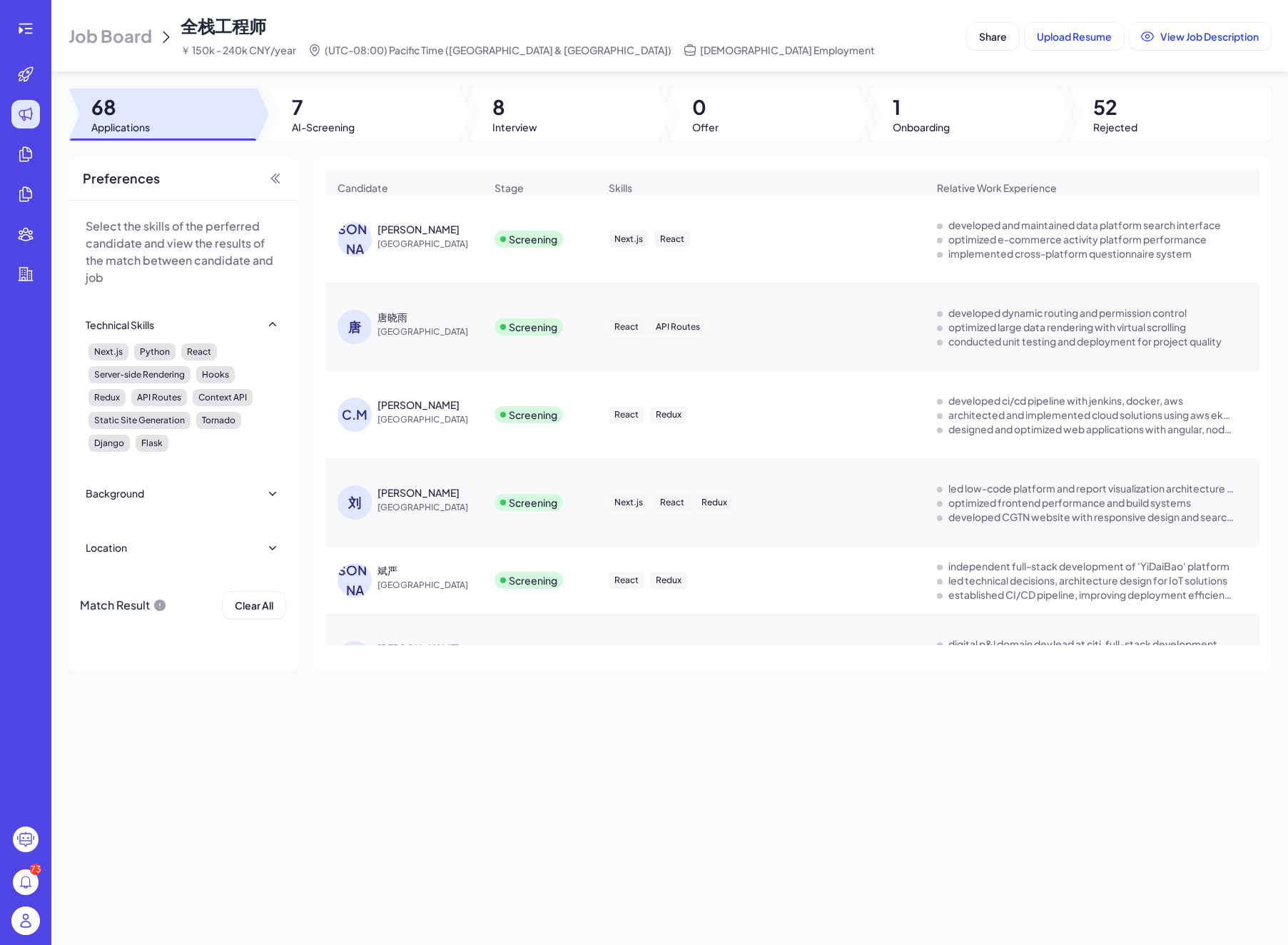
click at [389, 500] on div "[PERSON_NAME]" at bounding box center [419, 492] width 82 height 14
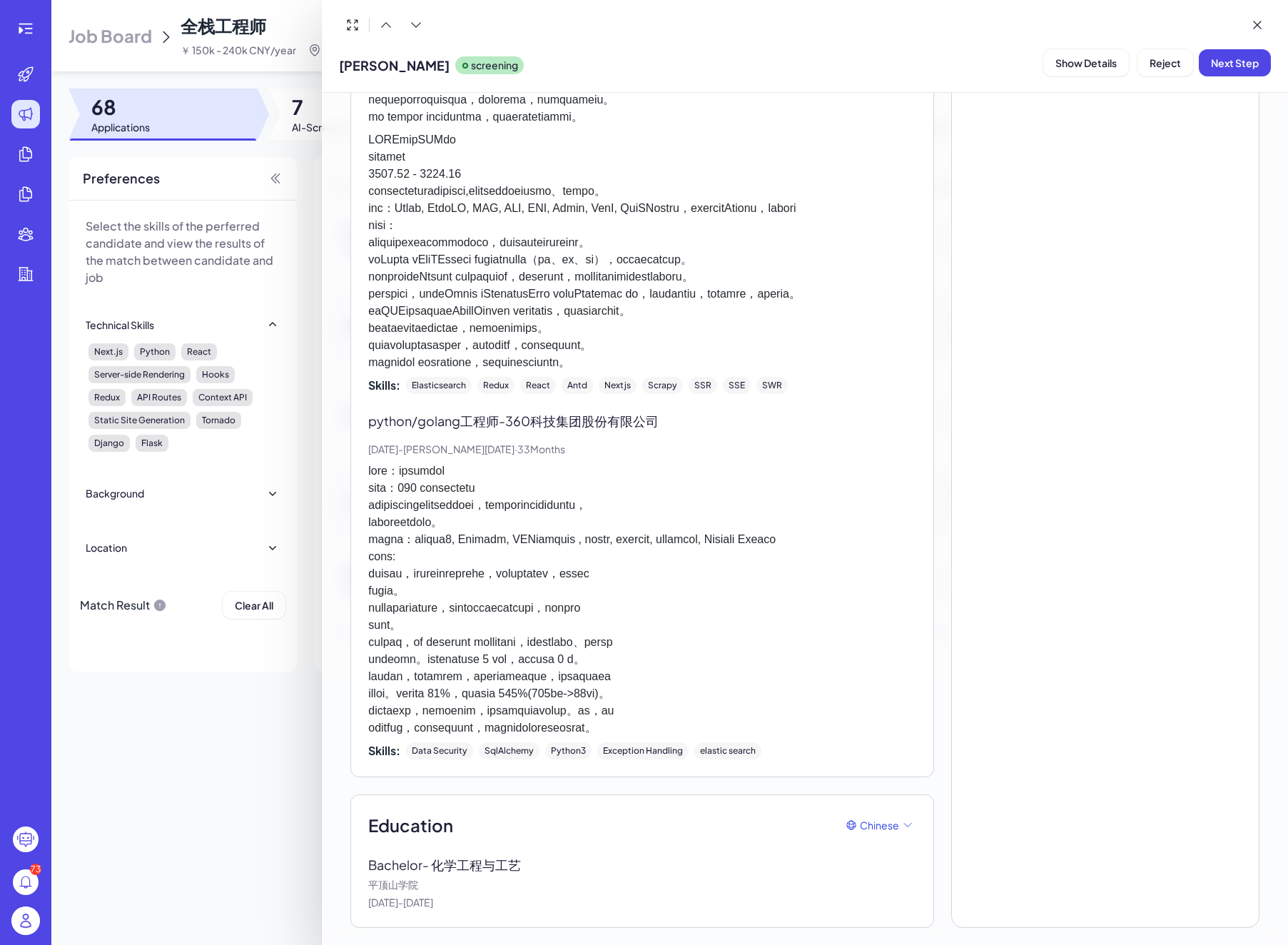
scroll to position [1754, 0]
click at [1165, 61] on span "Reject" at bounding box center [1165, 62] width 32 height 13
click at [813, 293] on p at bounding box center [642, 251] width 548 height 240
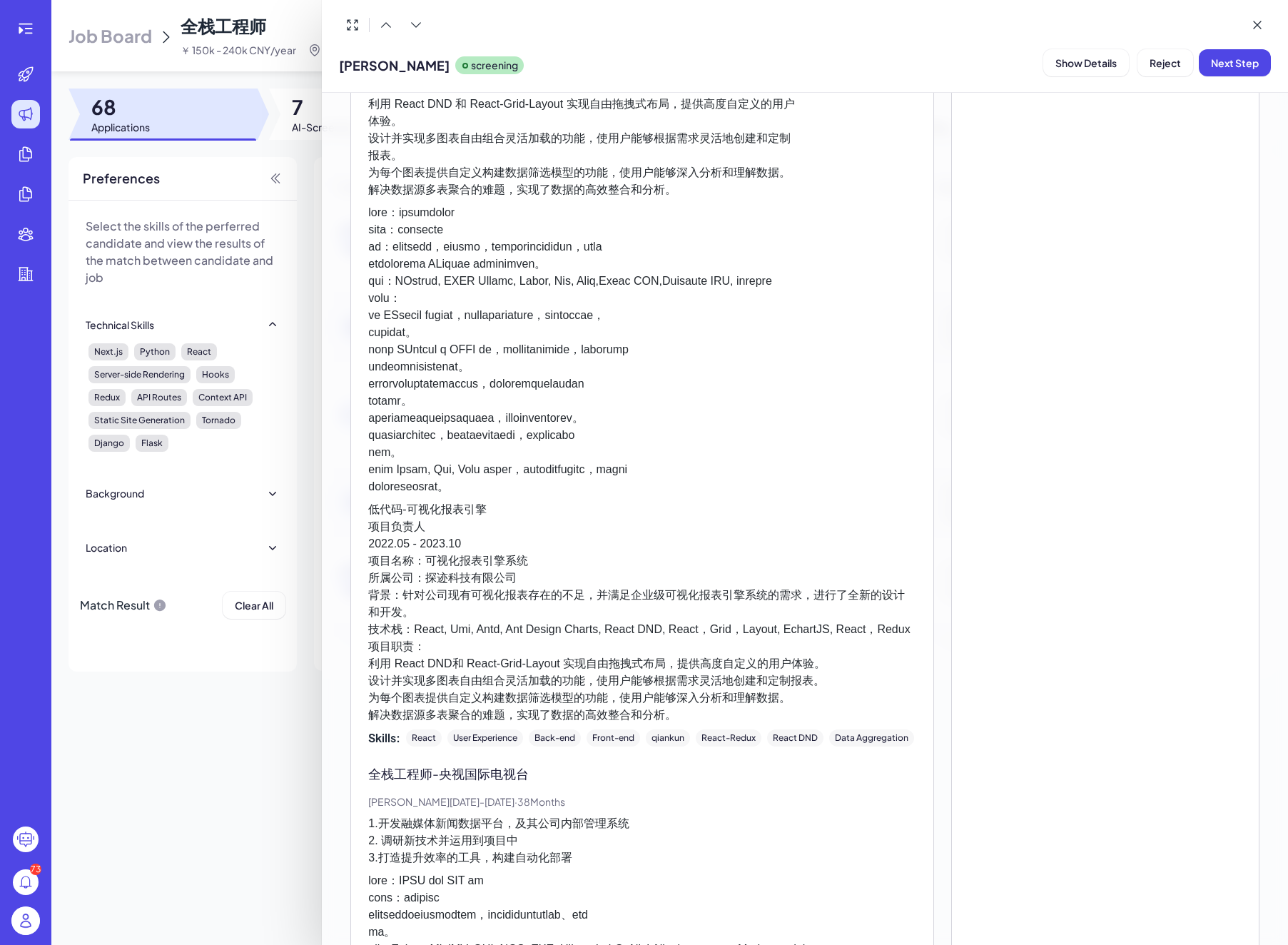
scroll to position [0, 0]
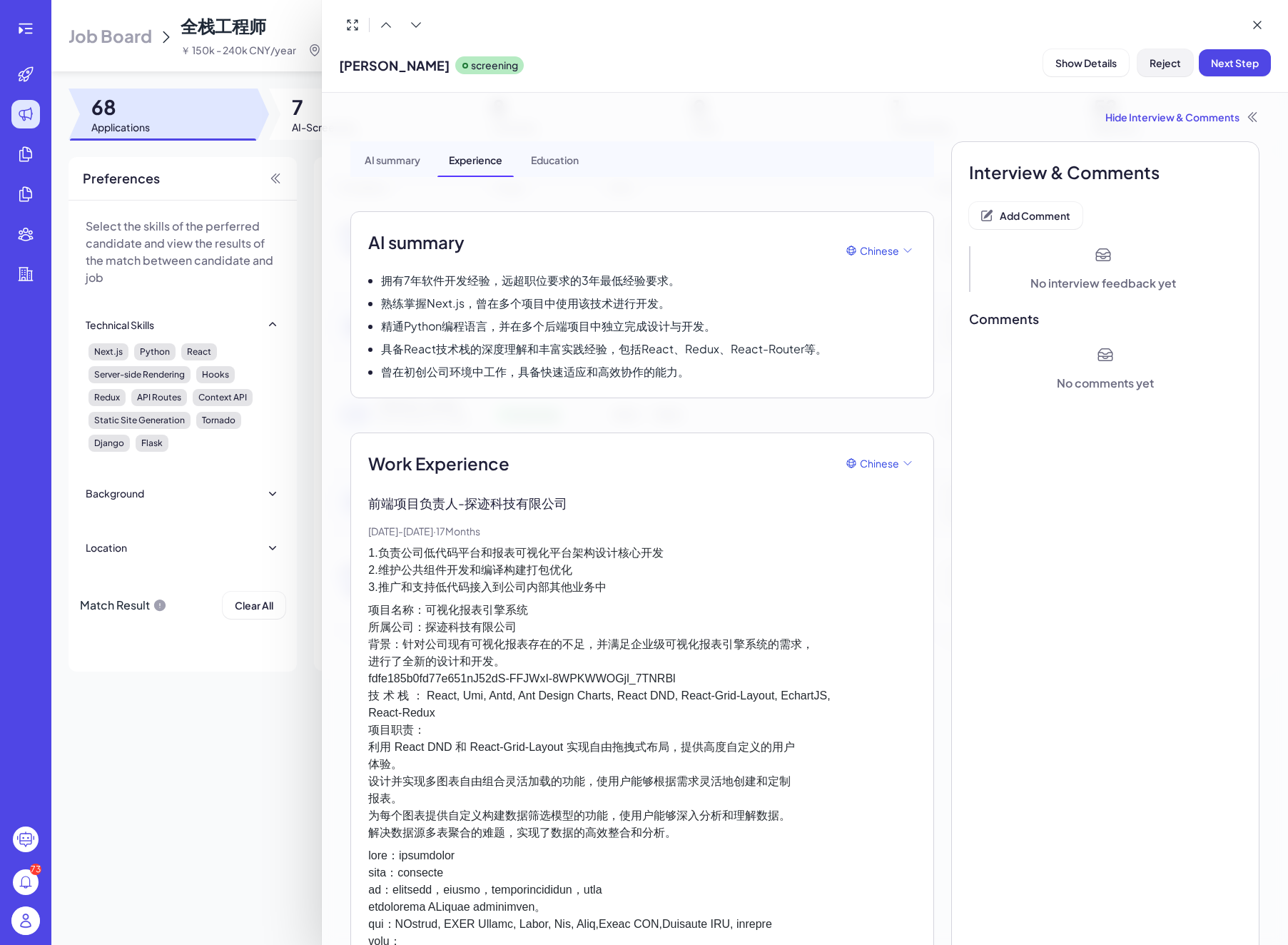
click at [1174, 70] on button "Reject" at bounding box center [1165, 63] width 55 height 27
click at [1251, 150] on button "Ok" at bounding box center [1244, 154] width 32 height 24
click at [267, 246] on div at bounding box center [644, 472] width 1288 height 945
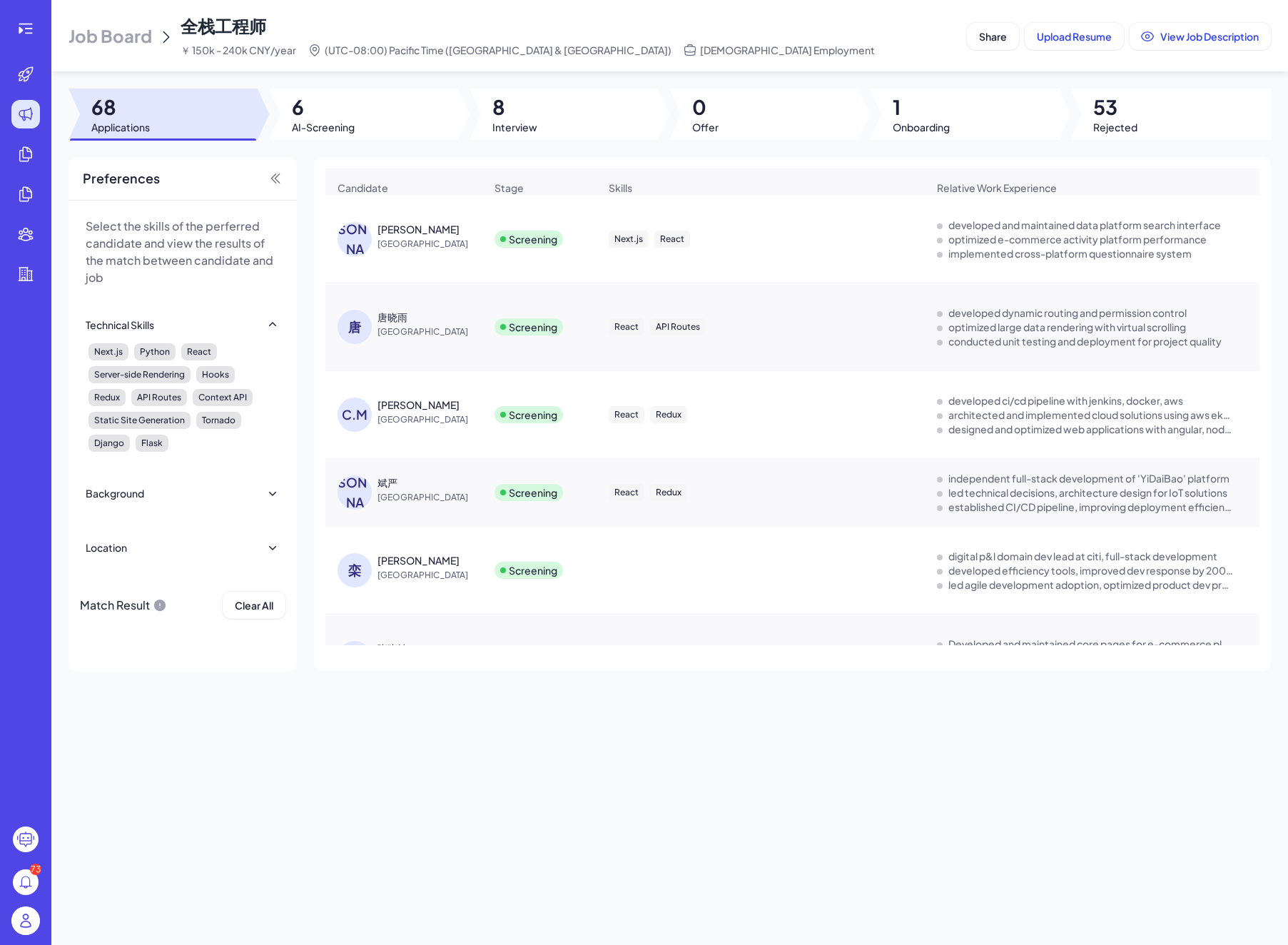
click at [386, 488] on div "斌严" at bounding box center [387, 482] width 20 height 14
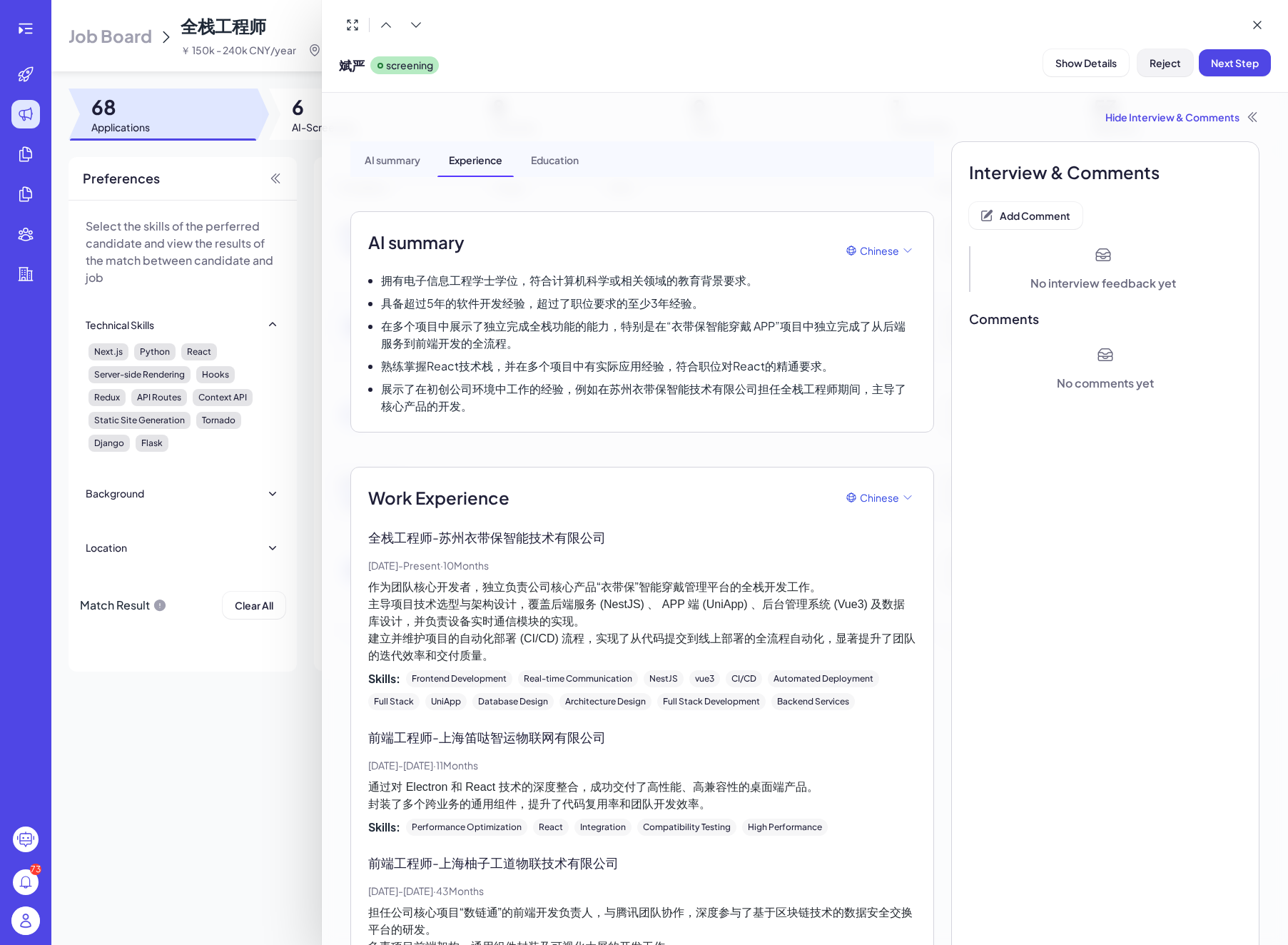
click at [1149, 70] on button "Reject" at bounding box center [1165, 63] width 55 height 27
click at [1233, 162] on button "Ok" at bounding box center [1244, 154] width 32 height 24
click at [311, 108] on div at bounding box center [644, 472] width 1288 height 945
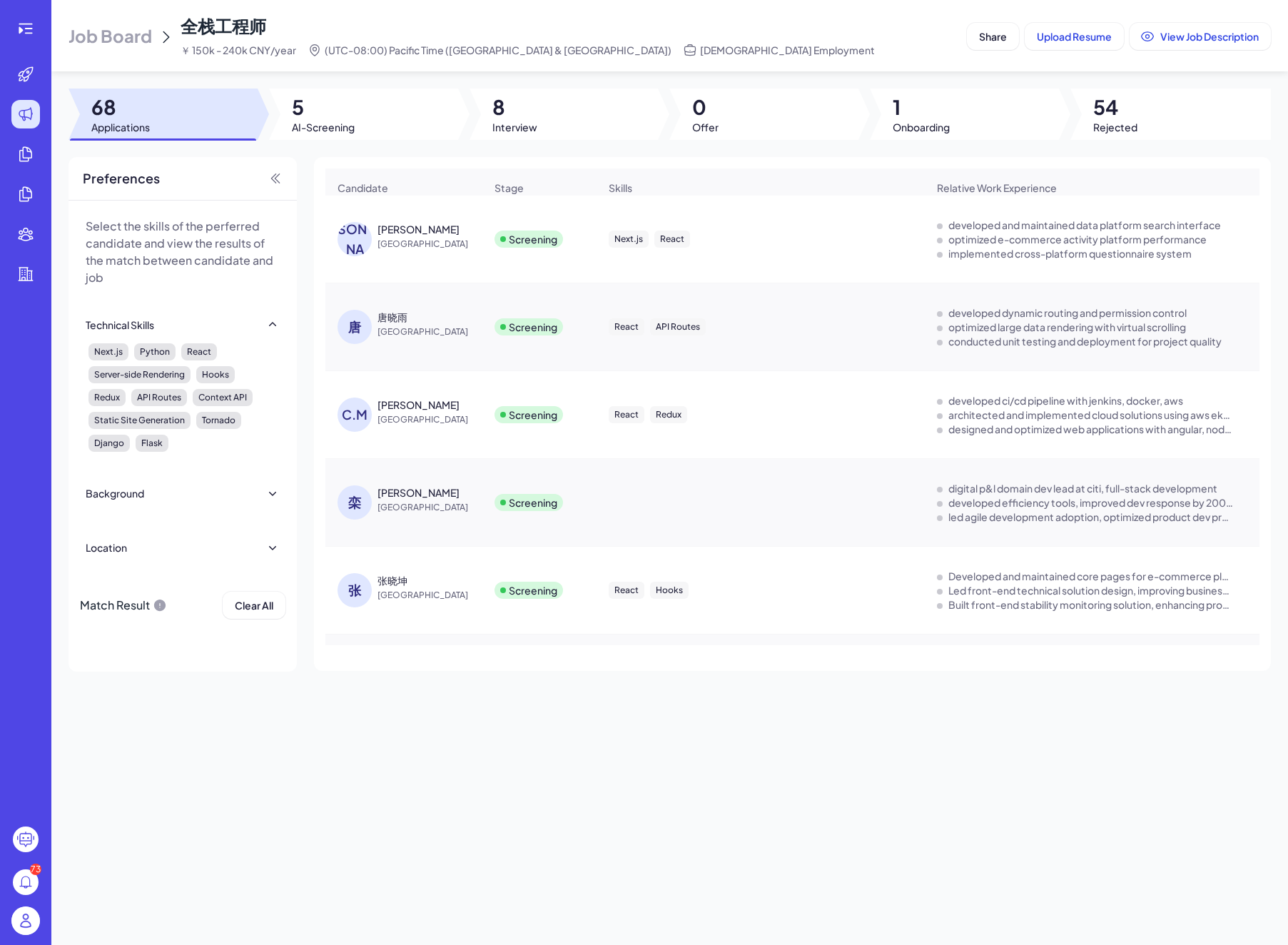
click at [397, 412] on div "[PERSON_NAME]" at bounding box center [419, 404] width 82 height 14
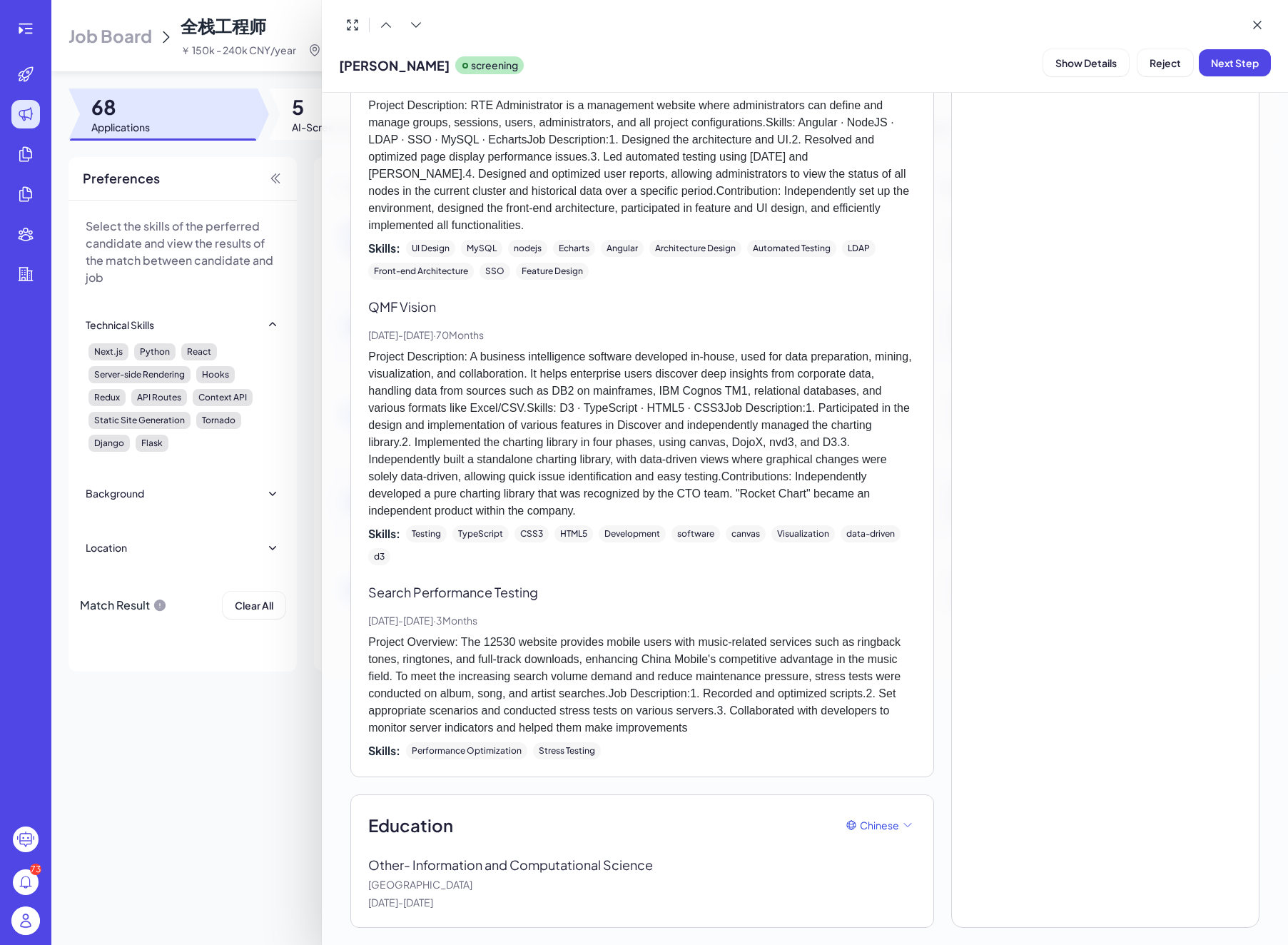
scroll to position [2369, 0]
click at [310, 324] on div at bounding box center [644, 472] width 1288 height 945
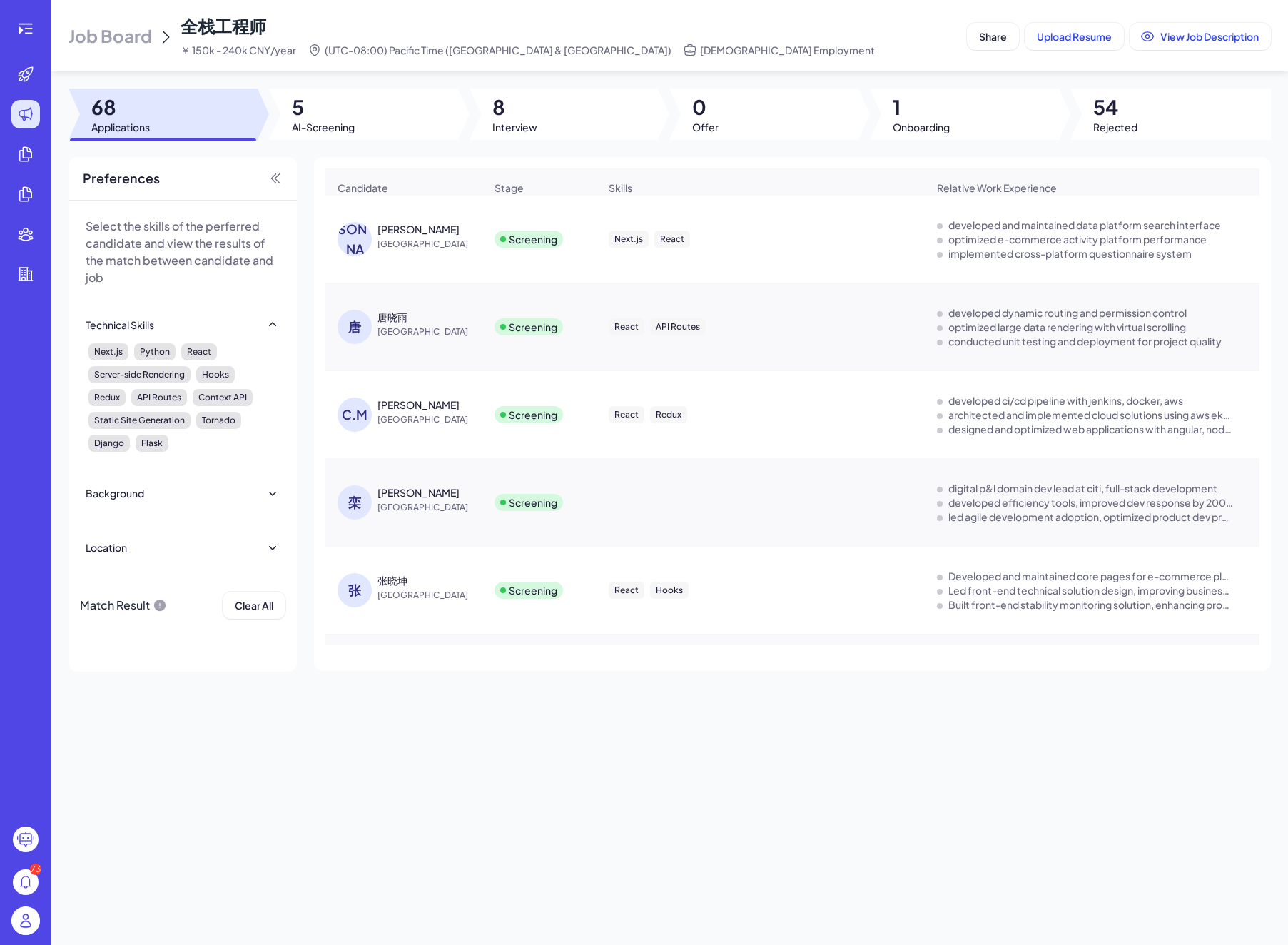
click at [383, 500] on div "[PERSON_NAME]" at bounding box center [419, 492] width 82 height 14
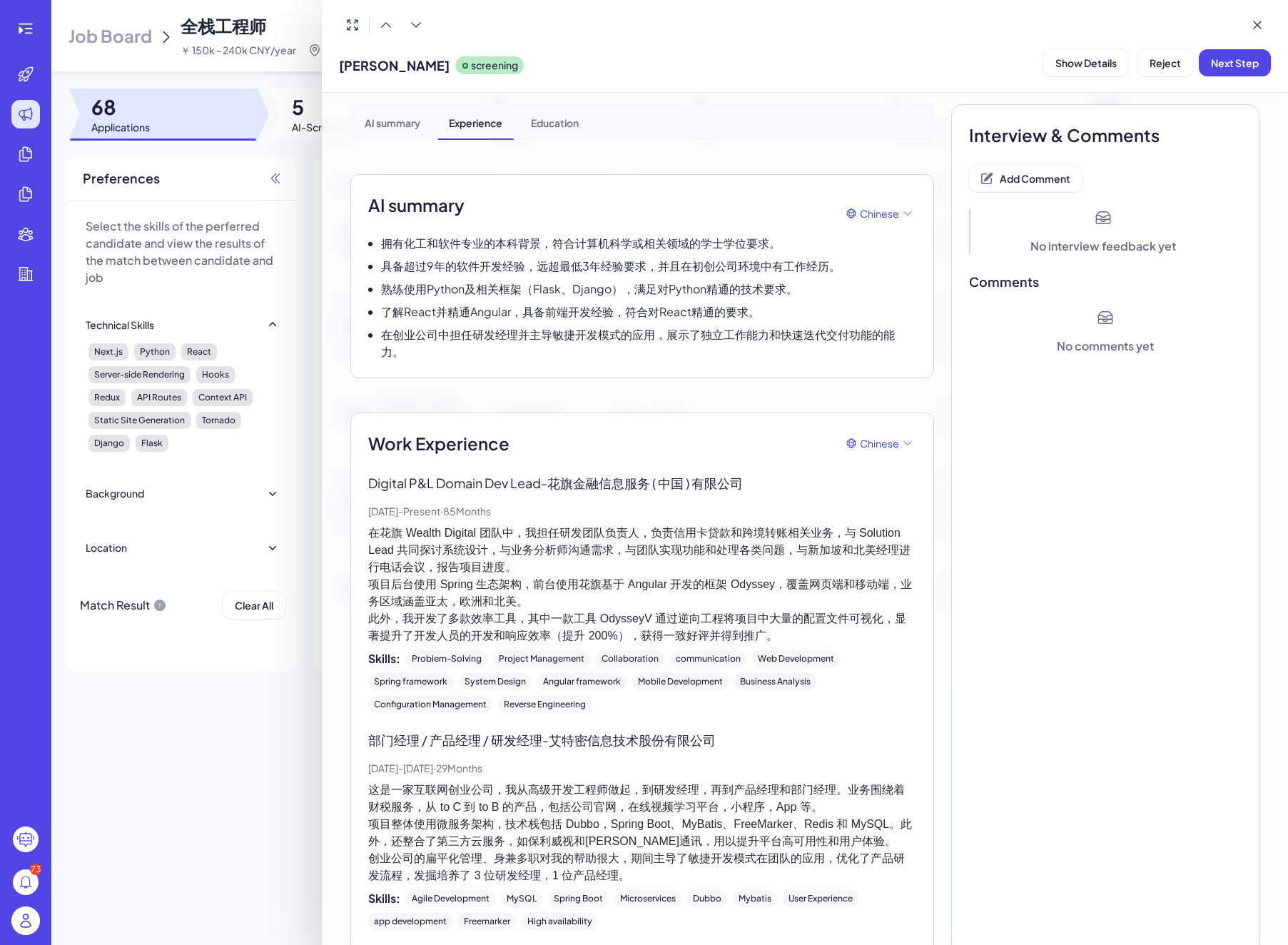
scroll to position [0, 0]
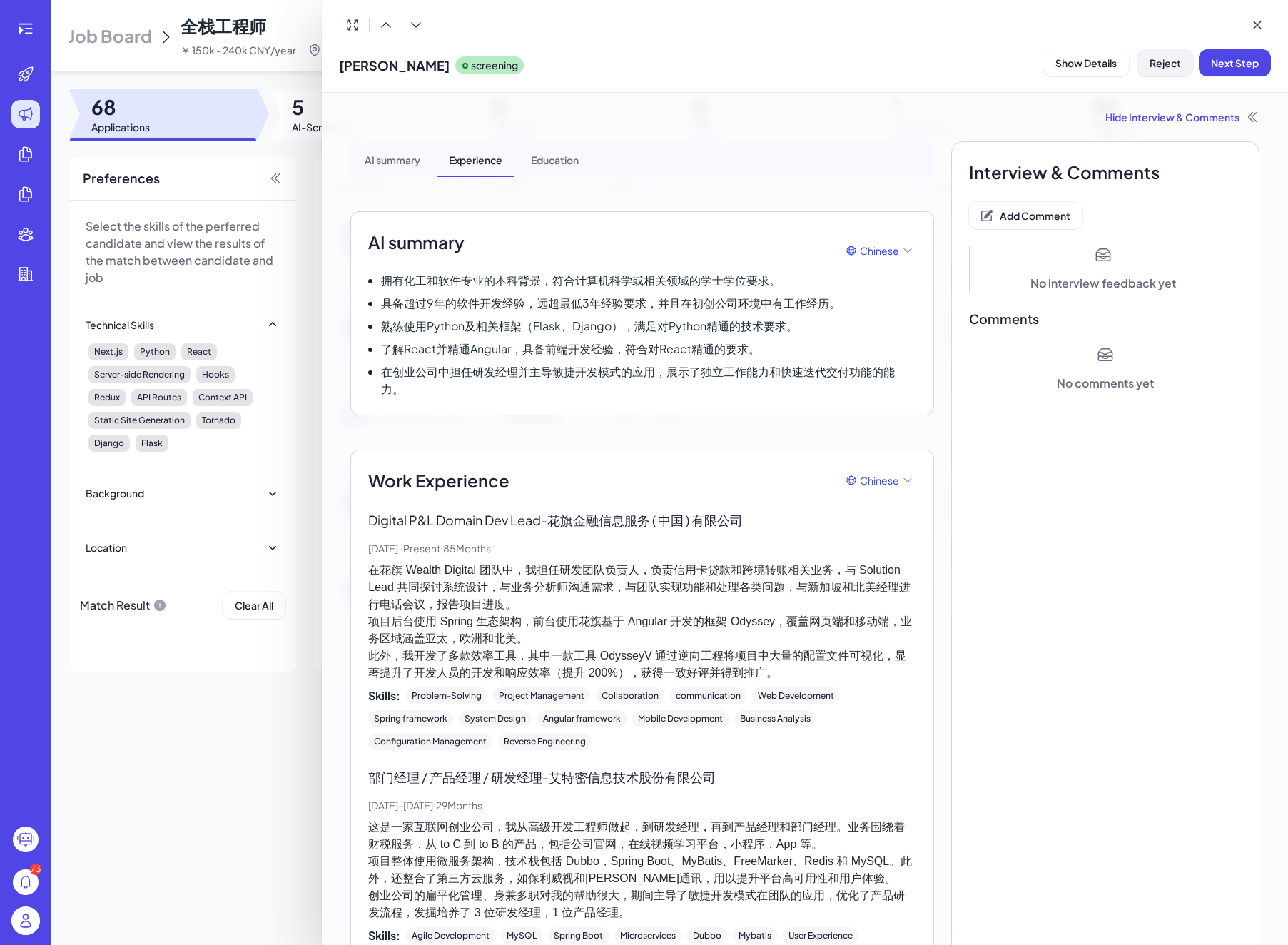
click at [1164, 66] on span "Reject" at bounding box center [1165, 62] width 32 height 13
drag, startPoint x: 1245, startPoint y: 150, endPoint x: 1155, endPoint y: 159, distance: 90.4
click at [1245, 150] on span "Ok" at bounding box center [1244, 154] width 15 height 13
click at [295, 9] on div at bounding box center [644, 472] width 1288 height 945
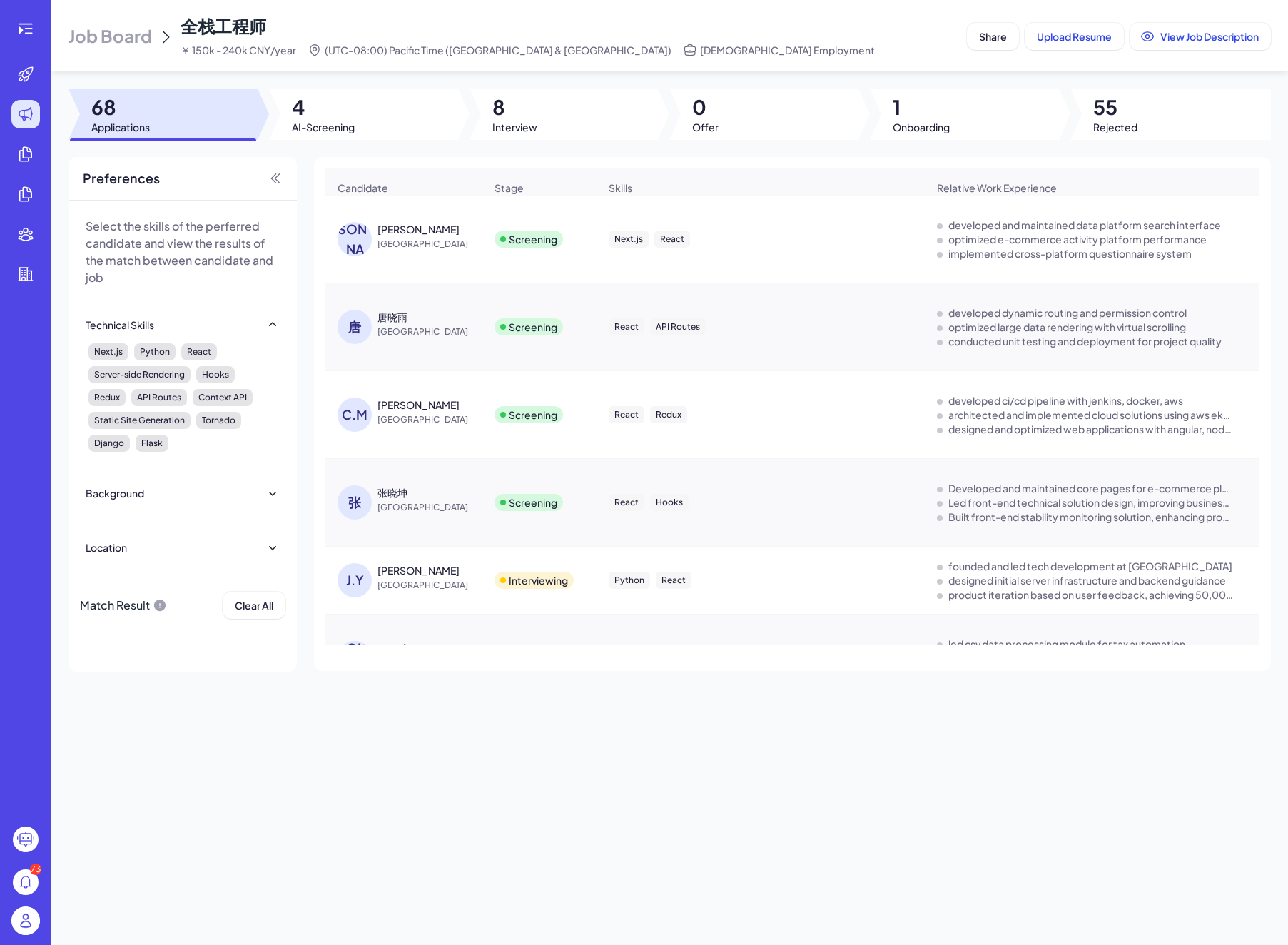
click at [396, 499] on div "张晓坤" at bounding box center [392, 492] width 30 height 14
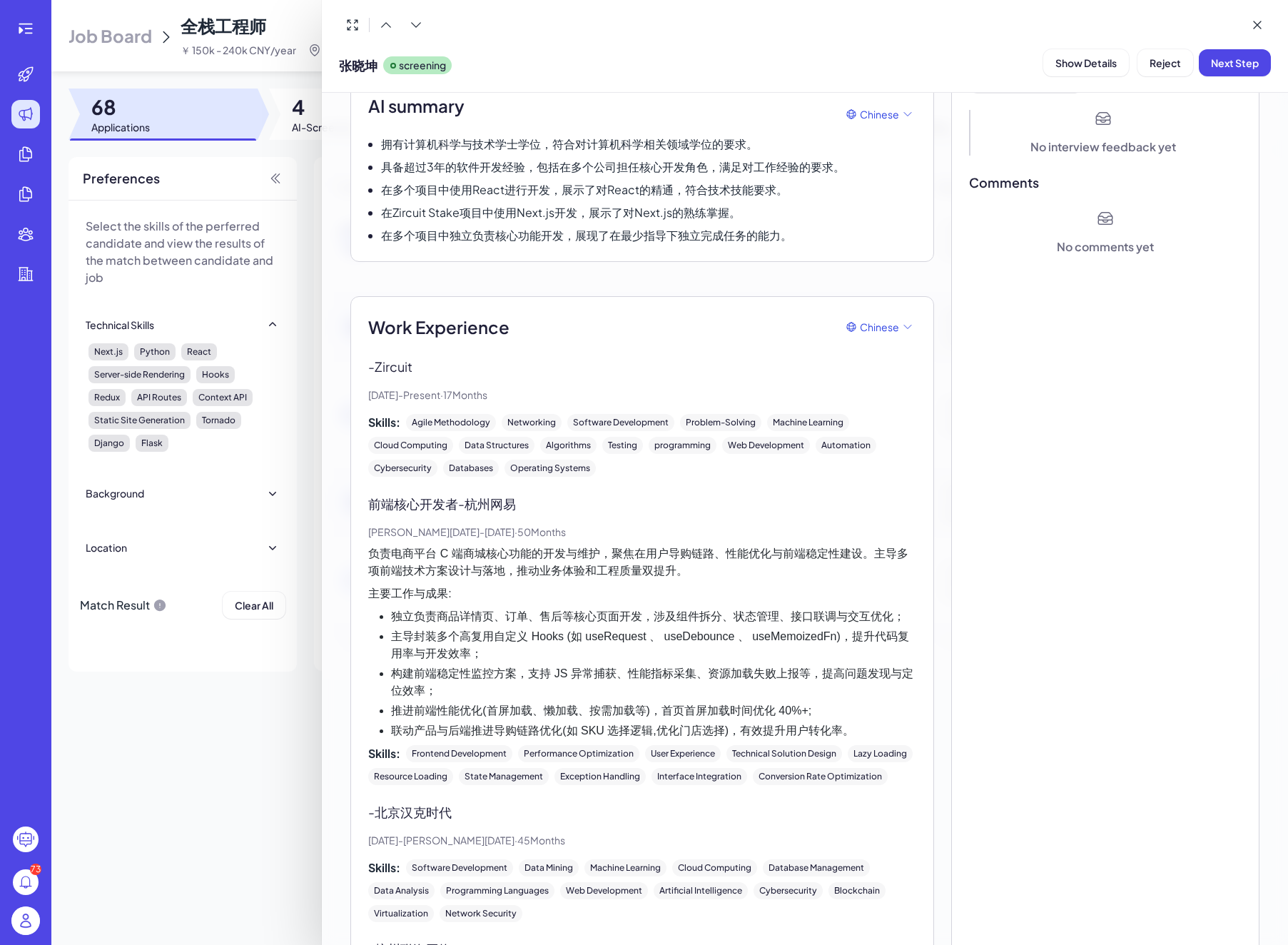
scroll to position [61, 0]
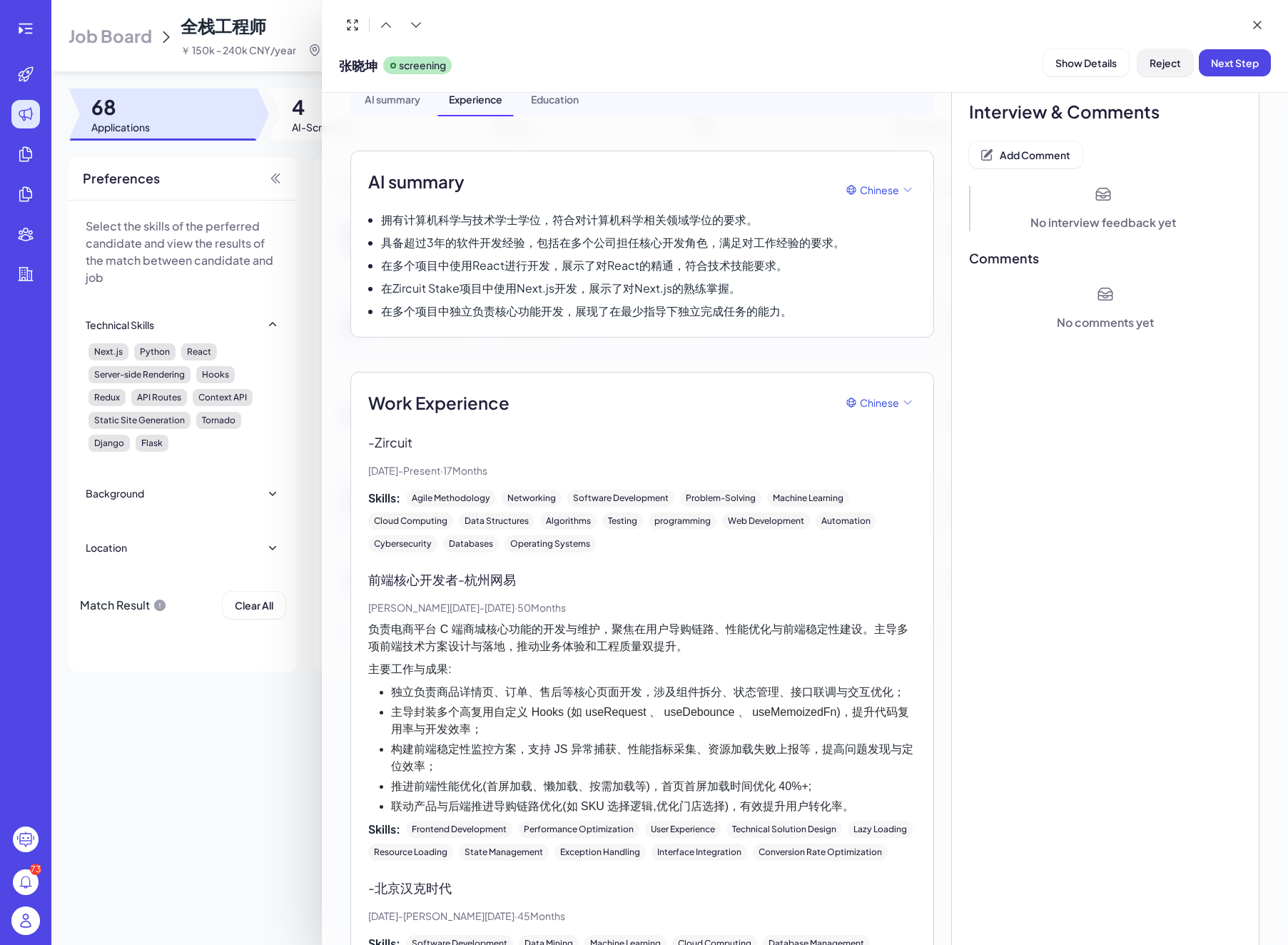
click at [1155, 71] on button "Reject" at bounding box center [1165, 63] width 55 height 27
click at [1240, 151] on span "Ok" at bounding box center [1244, 154] width 15 height 13
click at [307, 9] on div at bounding box center [644, 472] width 1288 height 945
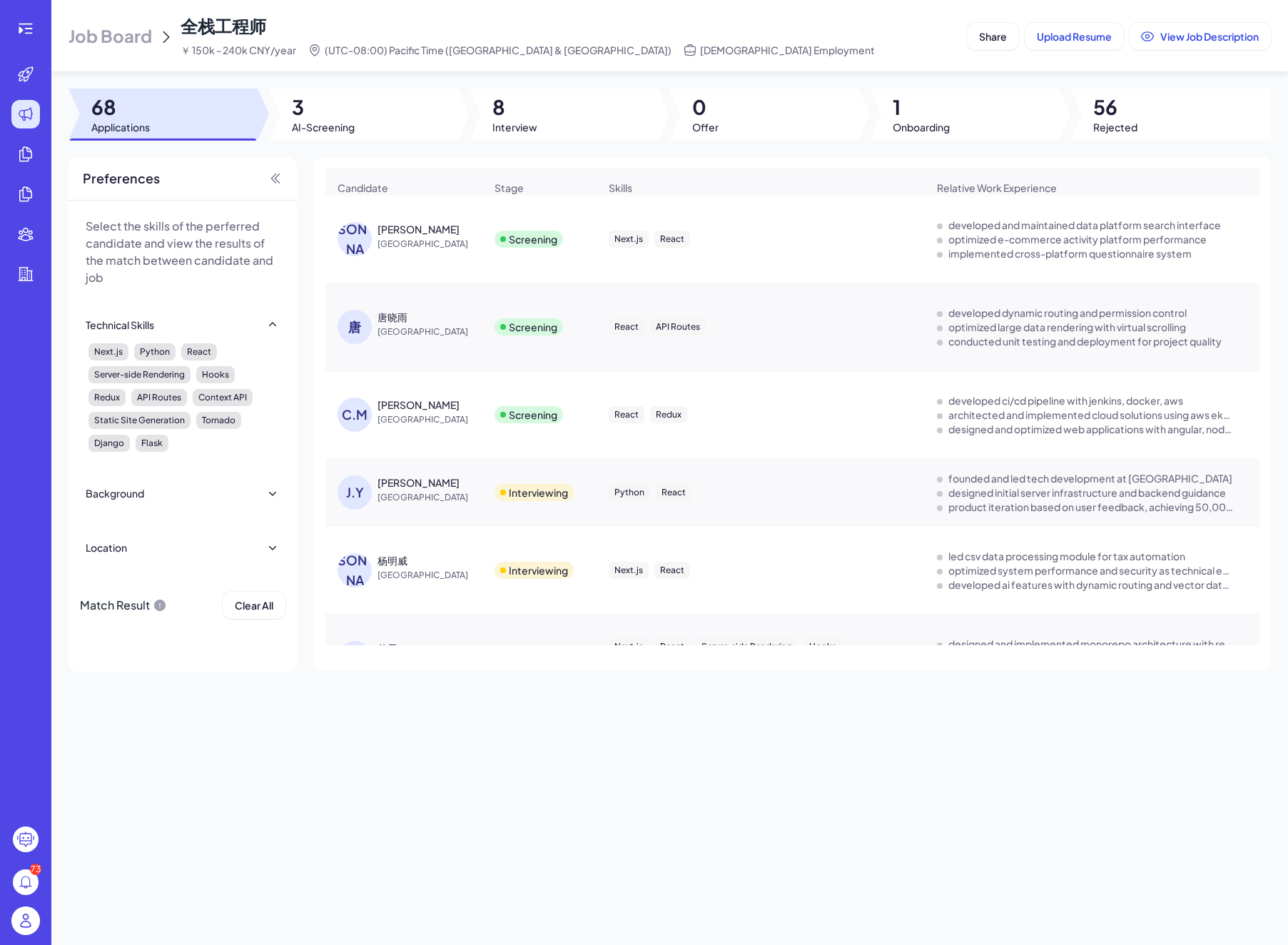
click at [397, 236] on div "[PERSON_NAME]" at bounding box center [419, 229] width 82 height 14
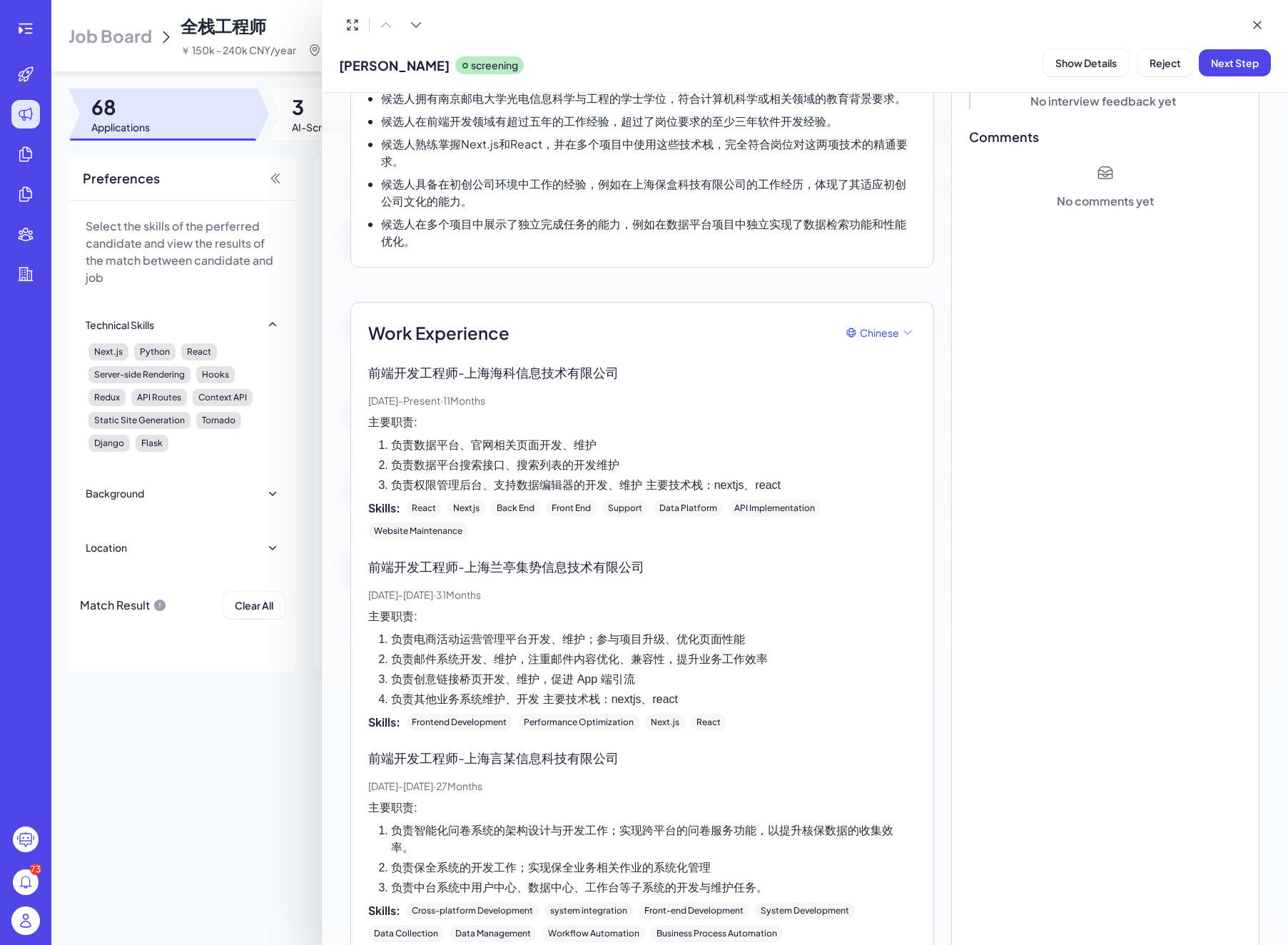
scroll to position [0, 0]
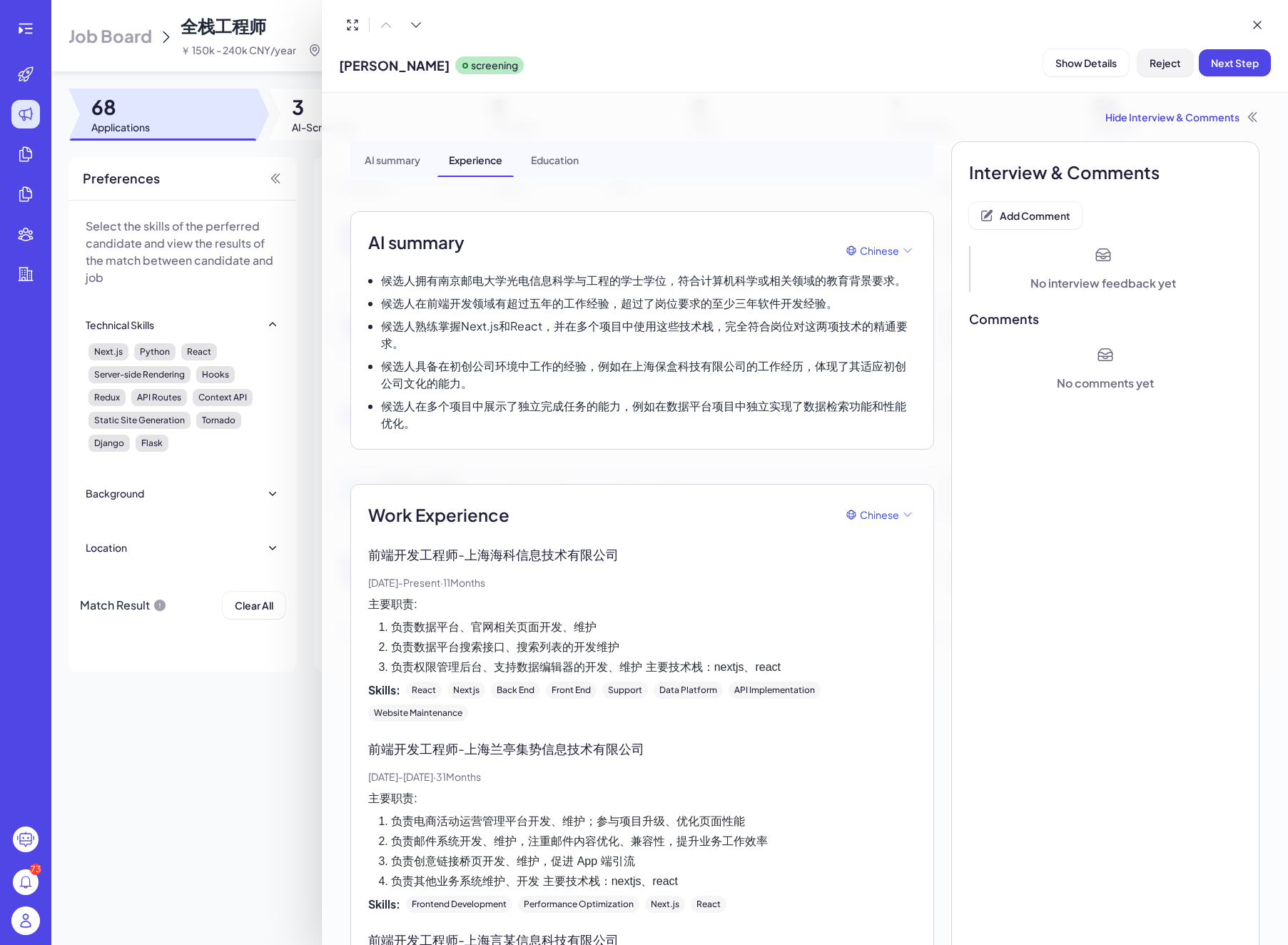
click at [1157, 70] on button "Reject" at bounding box center [1165, 63] width 55 height 27
drag, startPoint x: 1240, startPoint y: 157, endPoint x: 1205, endPoint y: 157, distance: 35.0
click at [1239, 158] on span "Ok" at bounding box center [1244, 154] width 15 height 13
click at [299, 109] on div at bounding box center [644, 472] width 1288 height 945
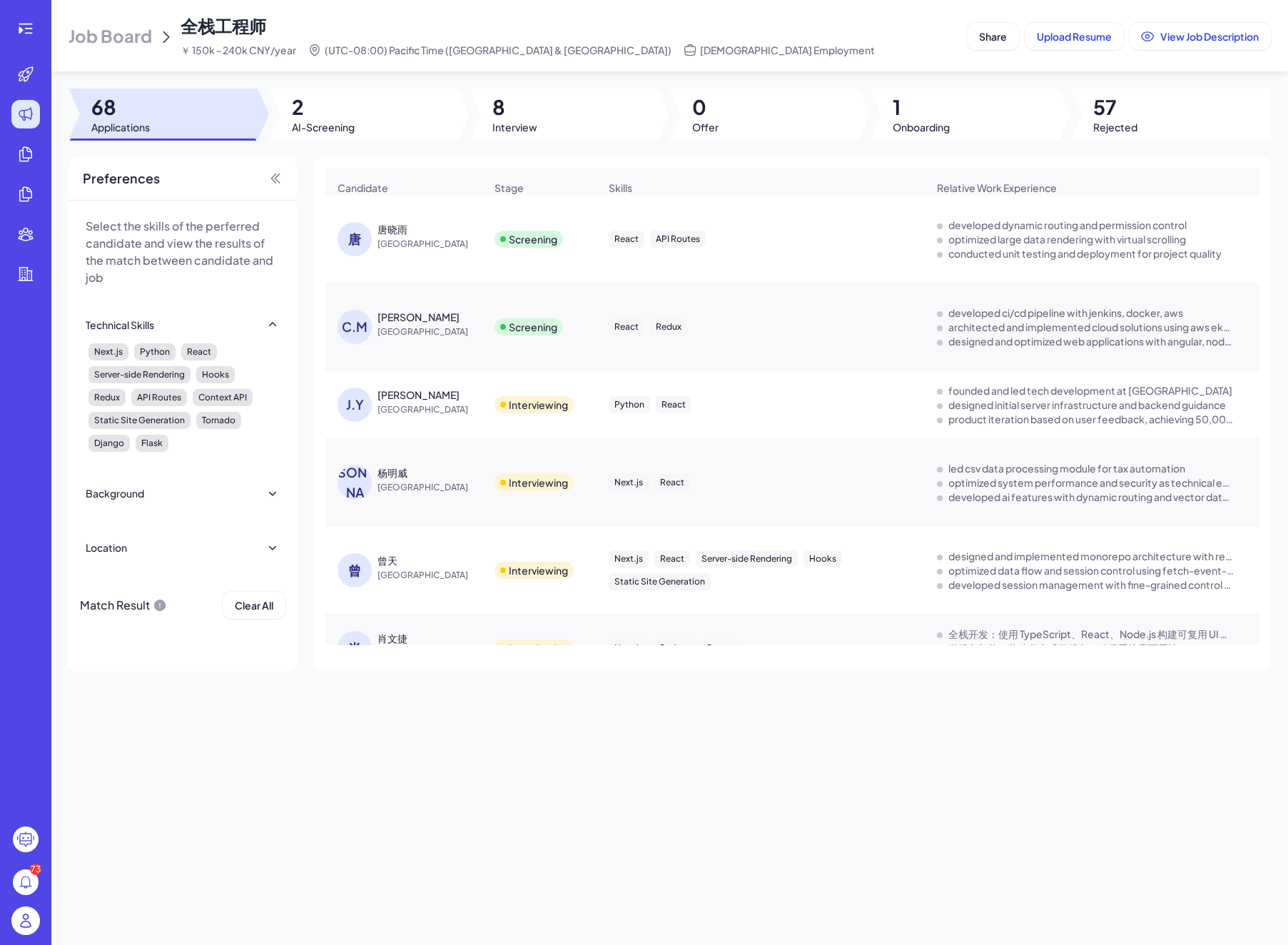
click at [388, 234] on div "唐晓雨" at bounding box center [392, 229] width 30 height 14
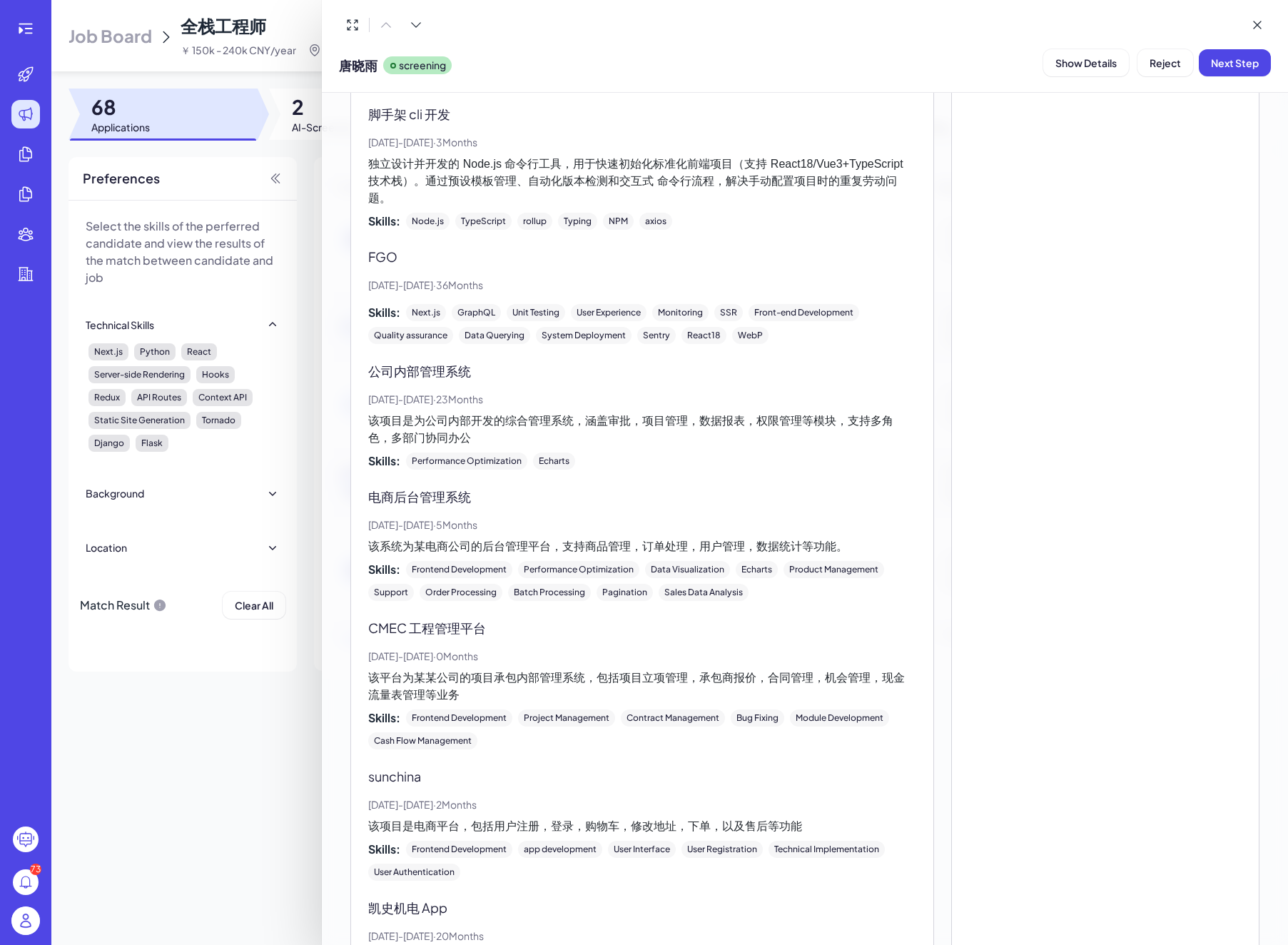
scroll to position [1667, 0]
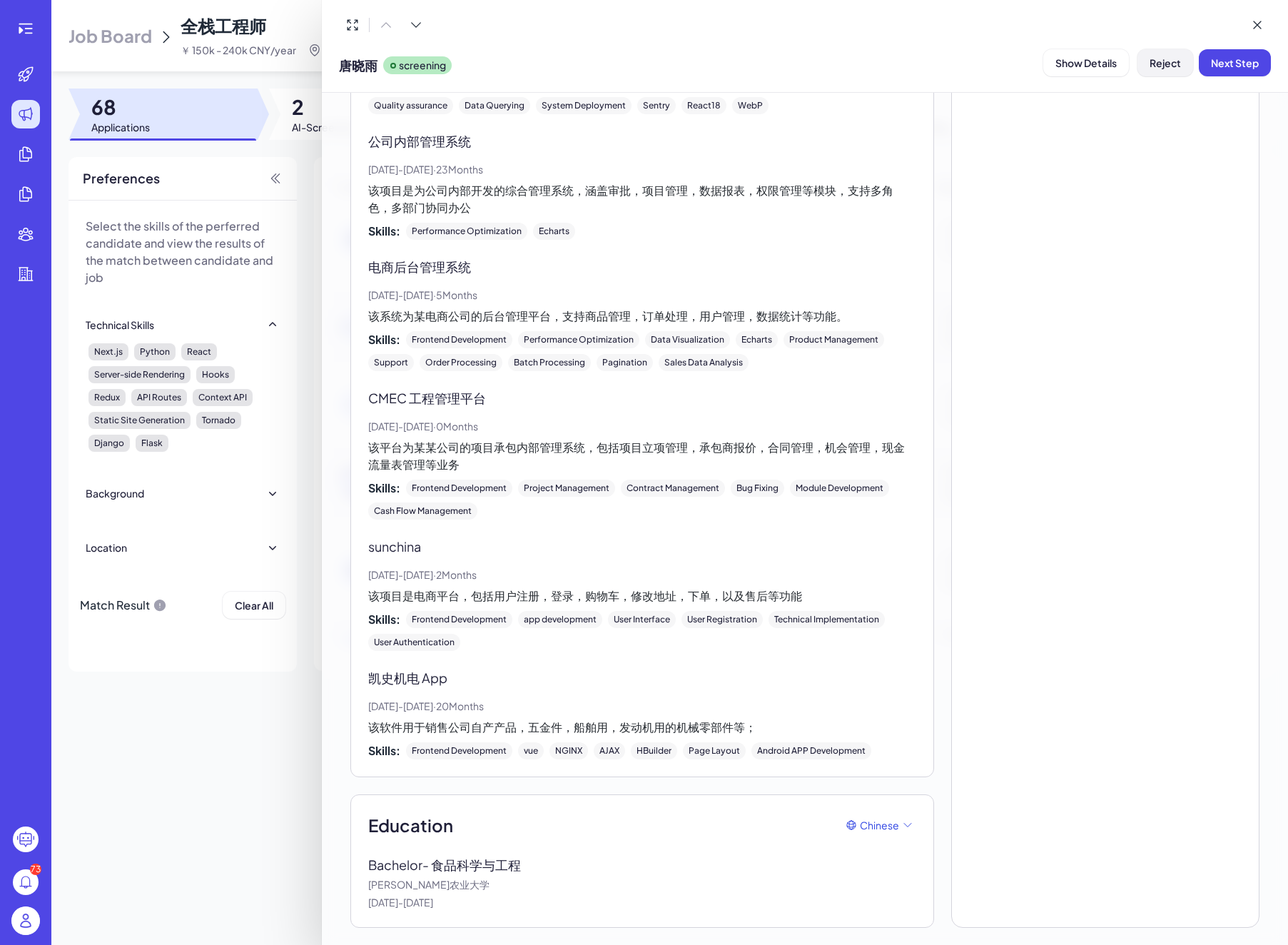
click at [1168, 55] on button "Reject" at bounding box center [1165, 63] width 55 height 27
click at [1253, 158] on button "Ok" at bounding box center [1244, 154] width 32 height 24
click at [299, 119] on div at bounding box center [644, 472] width 1288 height 945
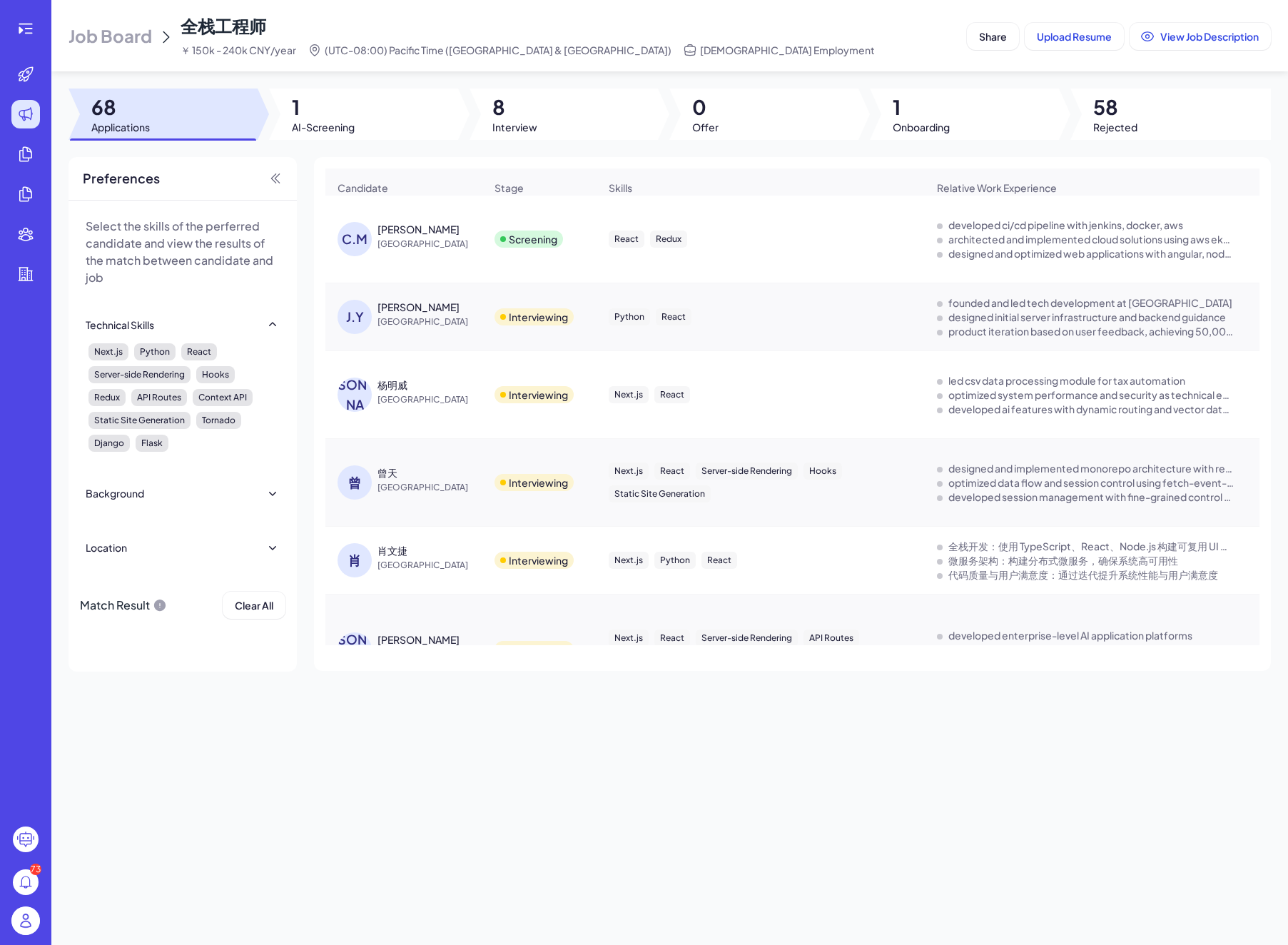
click at [422, 236] on div "[PERSON_NAME]" at bounding box center [419, 229] width 82 height 14
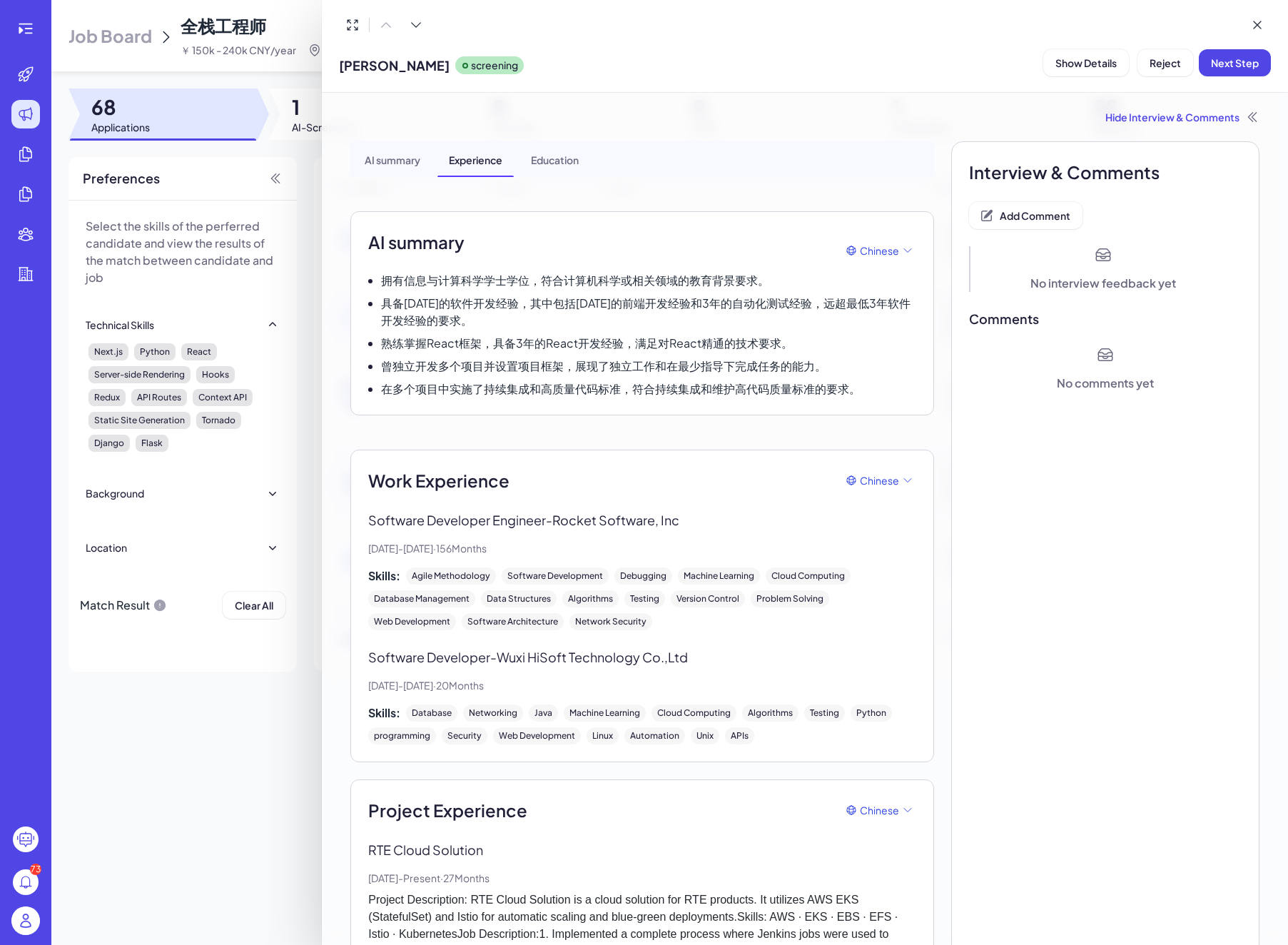
click at [401, 164] on div "AI summary" at bounding box center [392, 159] width 78 height 36
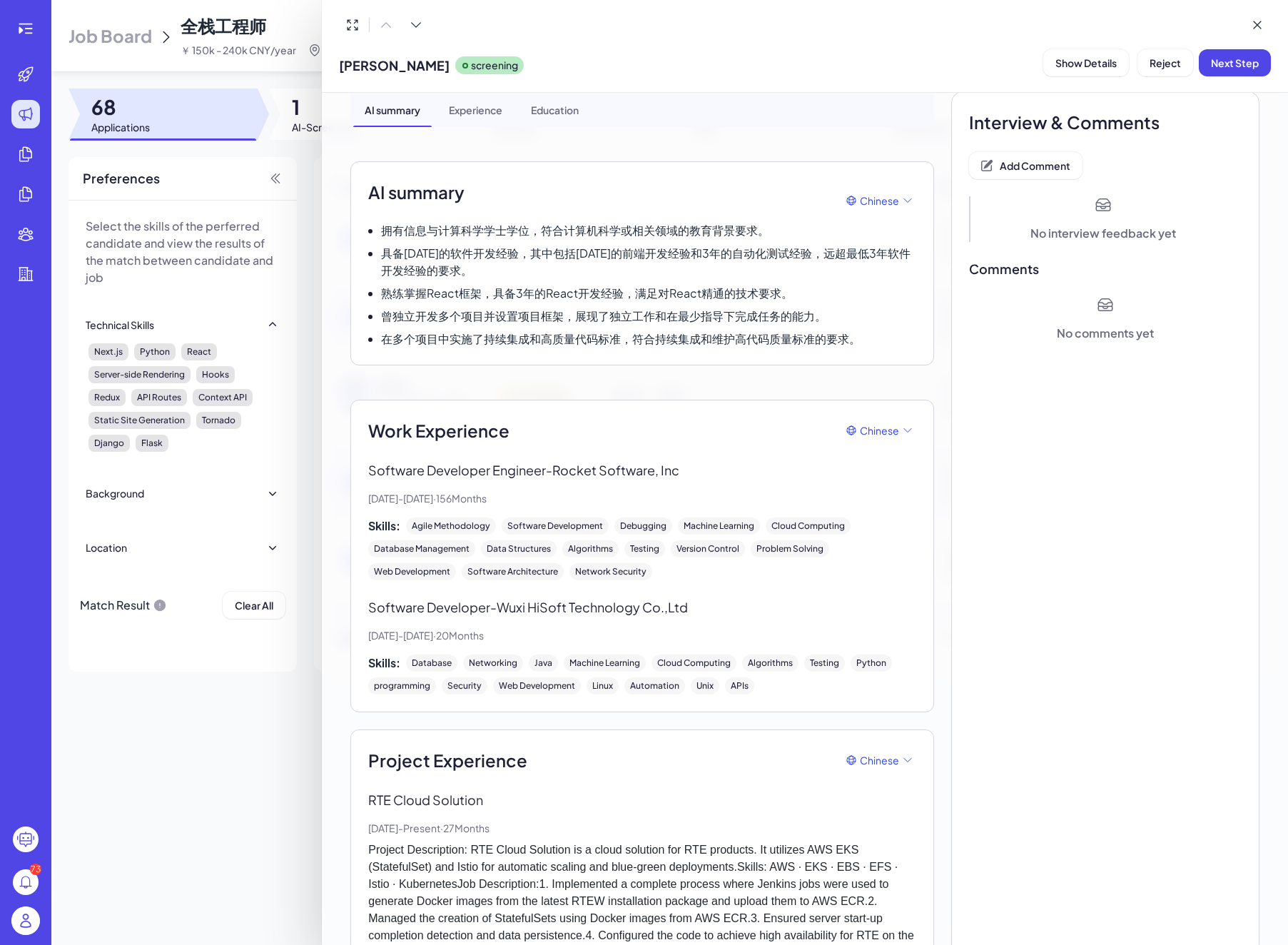
scroll to position [0, 0]
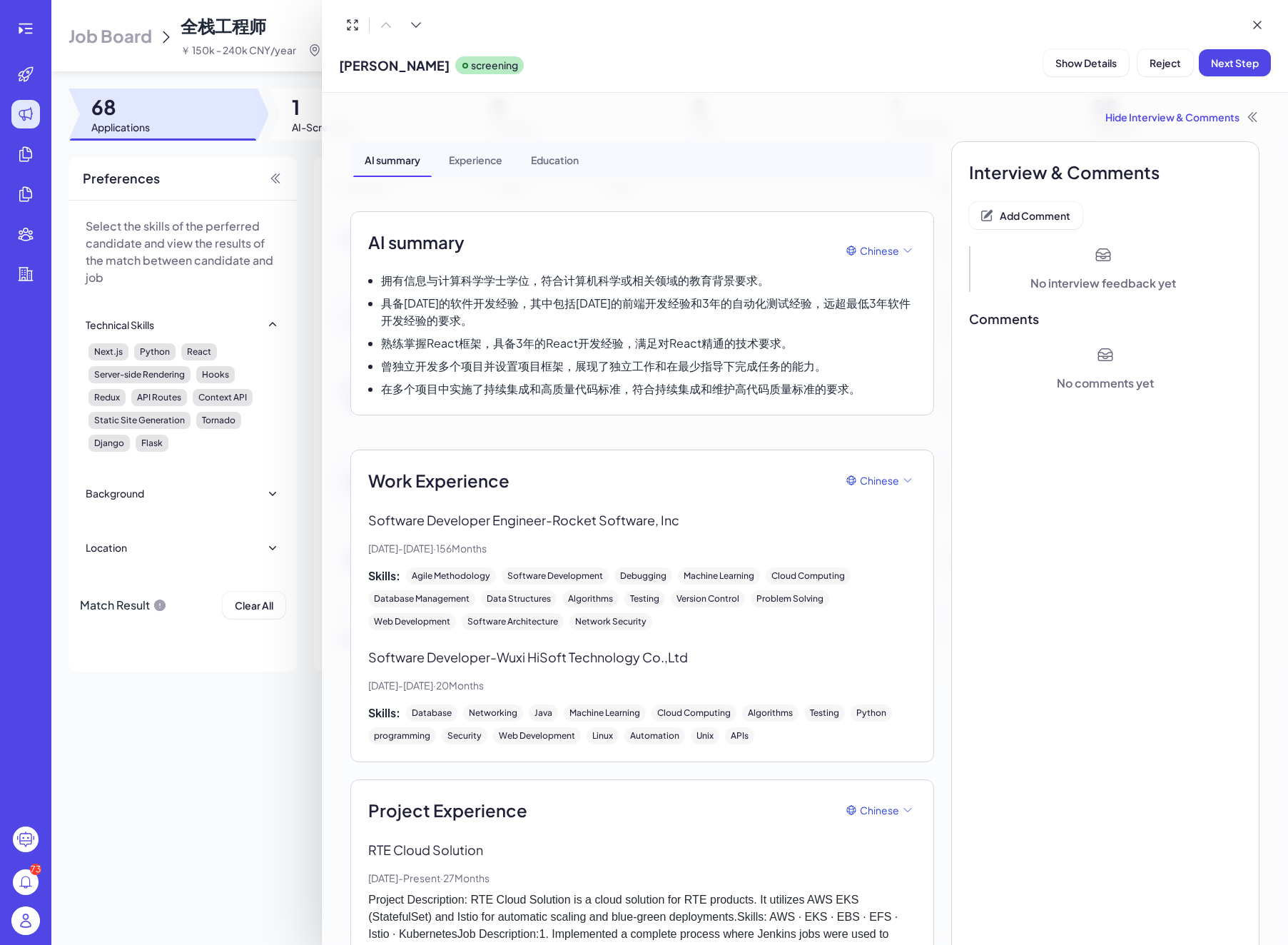
click at [496, 155] on div "Experience" at bounding box center [476, 159] width 77 height 36
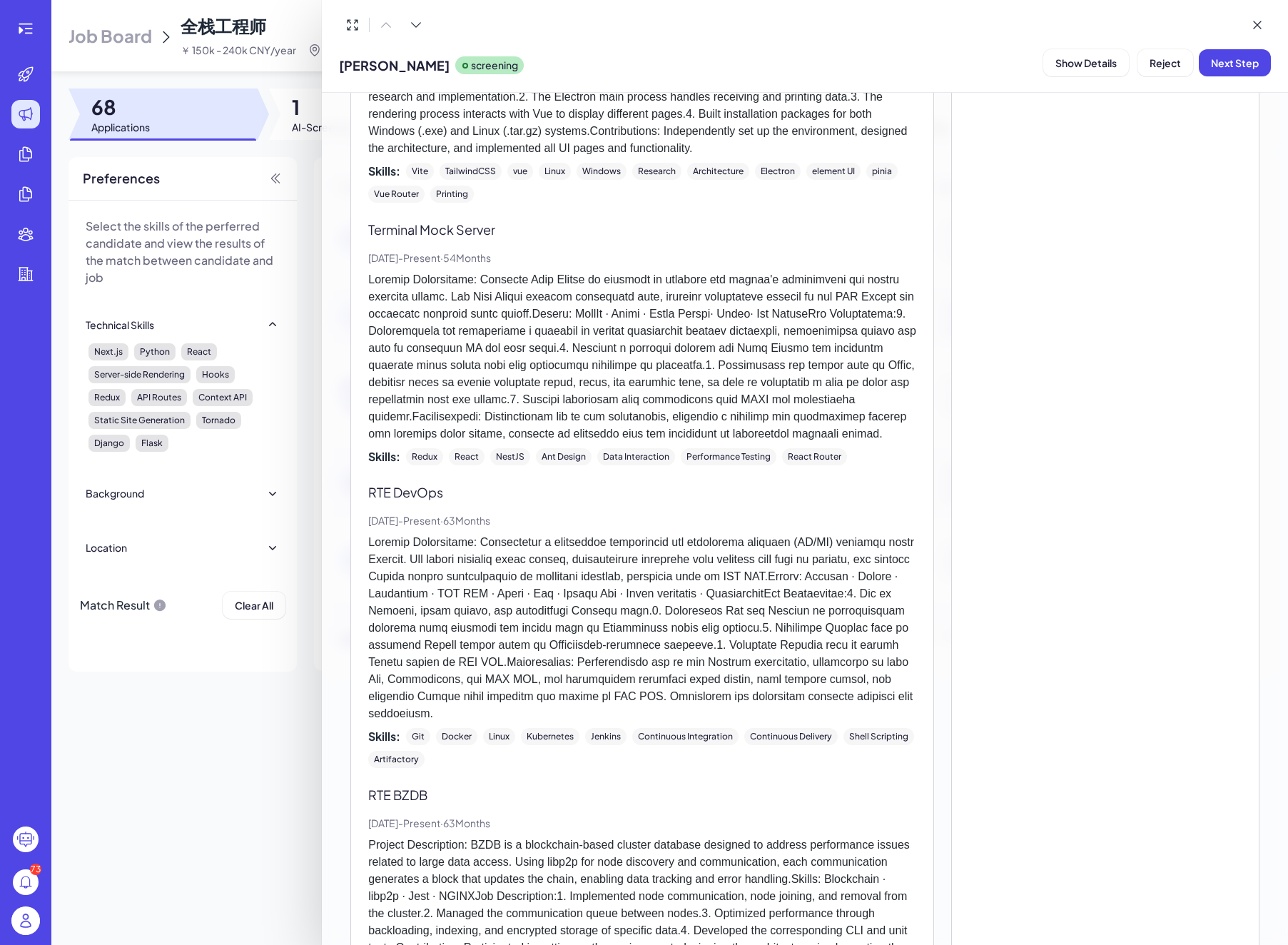
scroll to position [1383, 0]
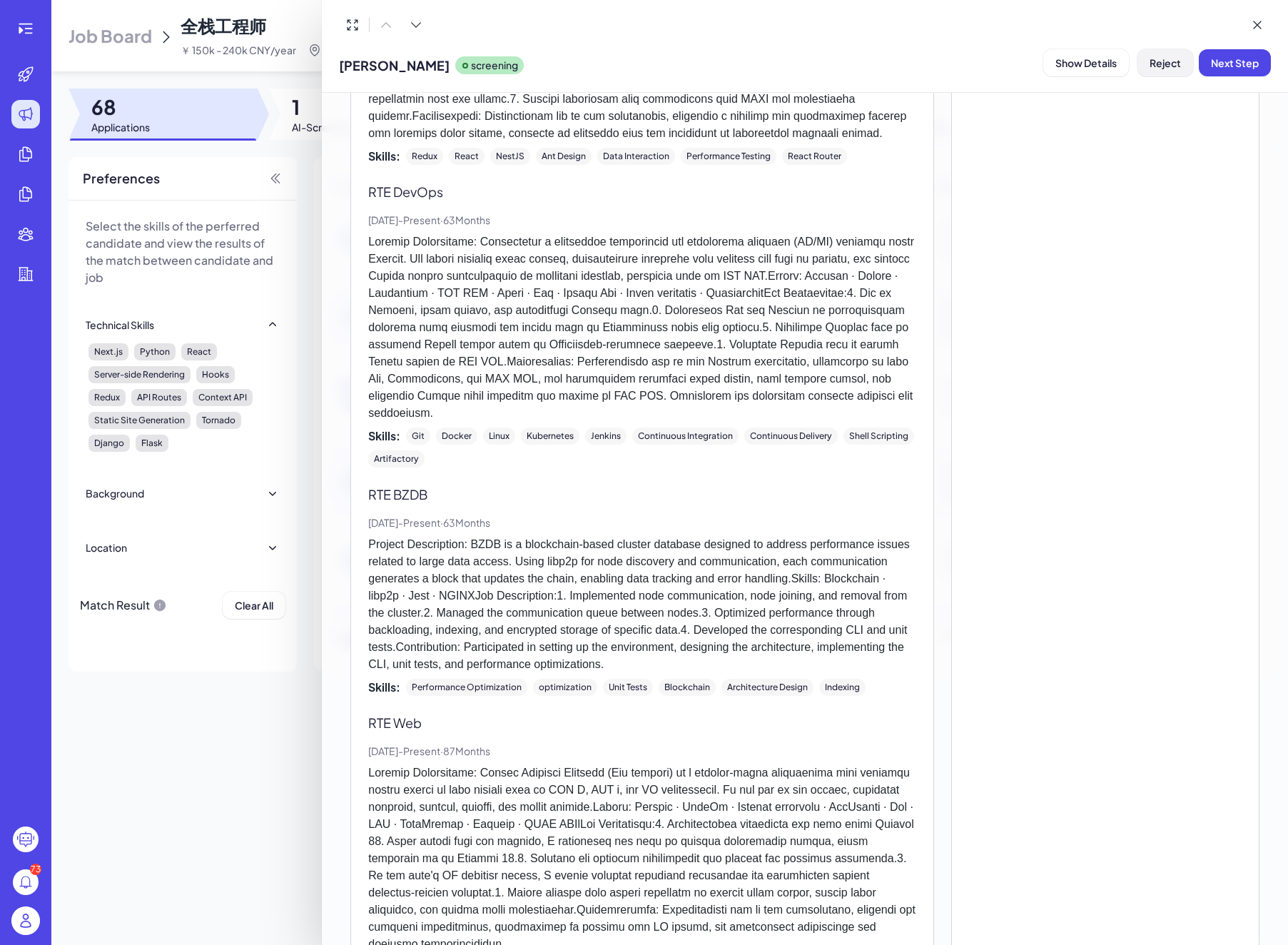
drag, startPoint x: 1155, startPoint y: 58, endPoint x: 1155, endPoint y: 71, distance: 13.0
click at [1155, 58] on span "Reject" at bounding box center [1165, 62] width 32 height 13
click at [1247, 146] on button "Ok" at bounding box center [1244, 154] width 32 height 24
click at [1074, 278] on div "Interview & Comments Add Comment No interview feedback yet Comments No comments…" at bounding box center [1105, 328] width 308 height 3139
click at [269, 219] on div at bounding box center [644, 472] width 1288 height 945
